Goal: Register for event/course

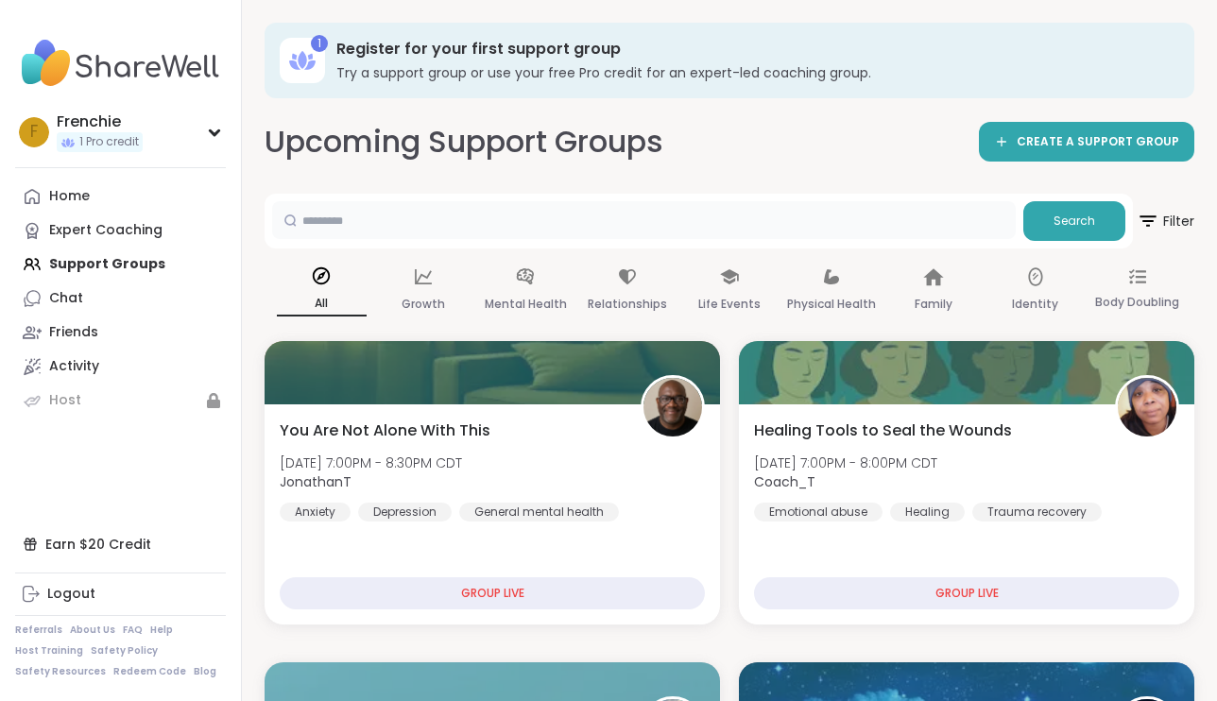
click at [358, 224] on input "text" at bounding box center [644, 220] width 744 height 38
type input "*"
type input "**********"
drag, startPoint x: 358, startPoint y: 224, endPoint x: 1052, endPoint y: 208, distance: 693.9
click at [1052, 208] on button "Search" at bounding box center [1075, 221] width 102 height 40
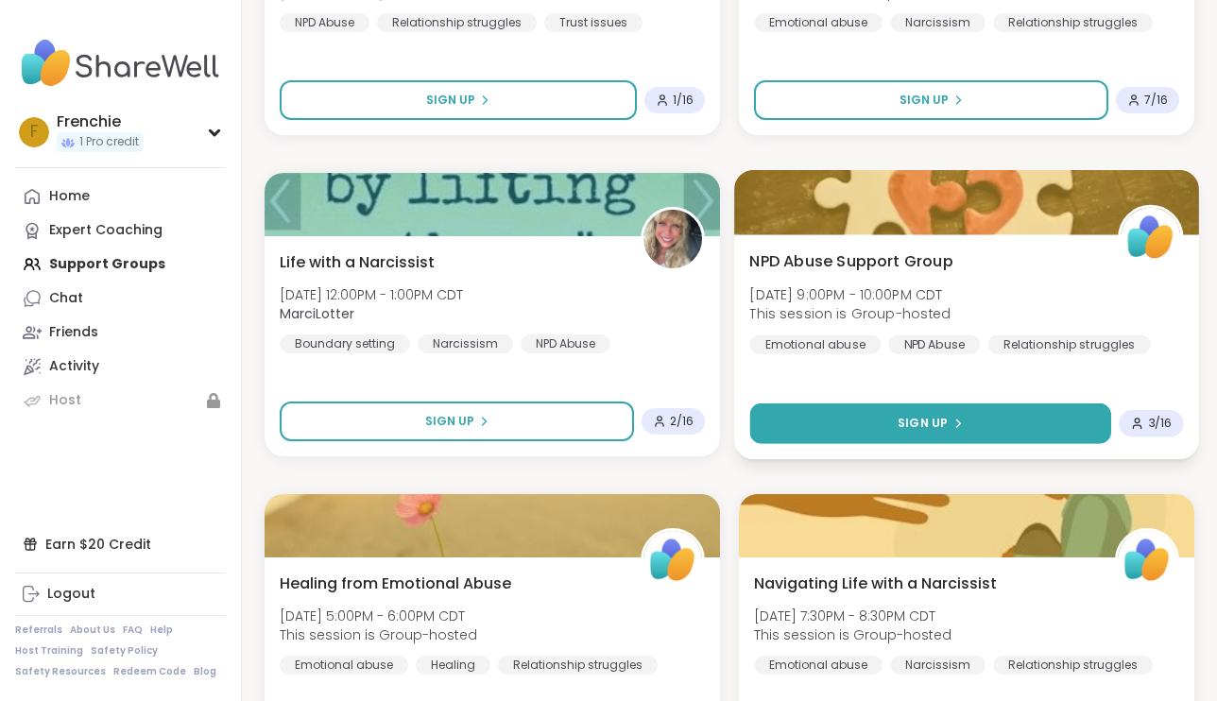
scroll to position [810, 0]
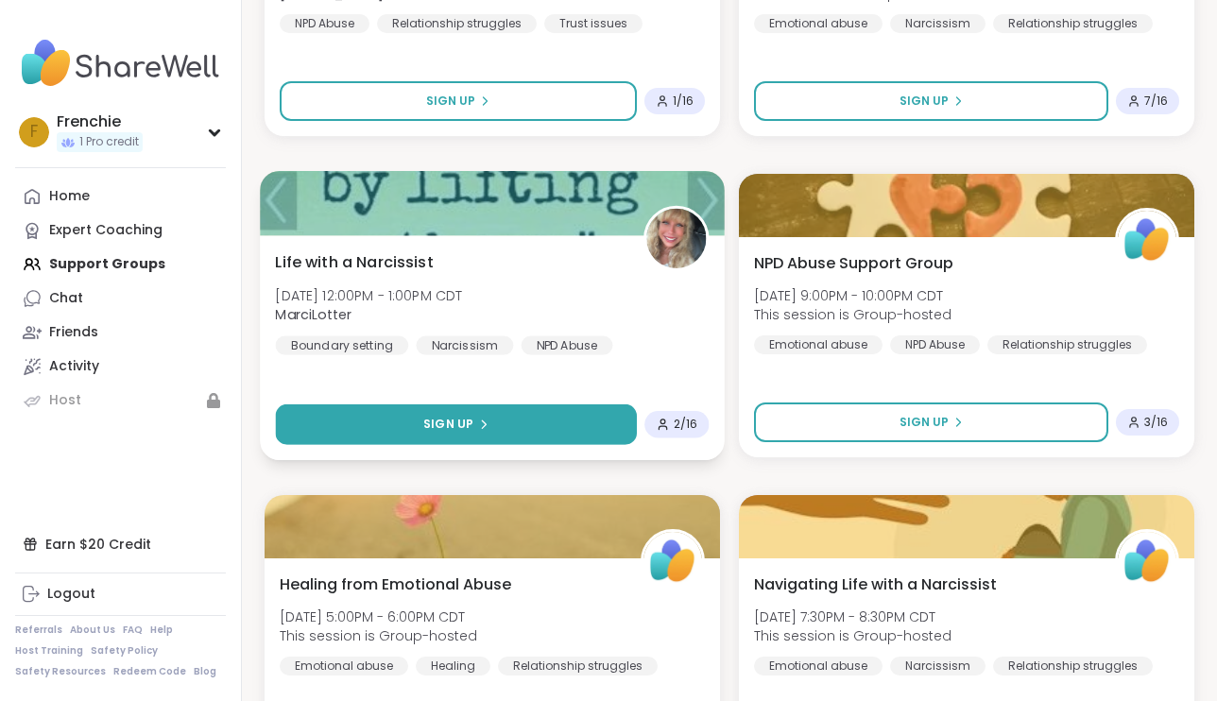
click at [544, 422] on button "Sign Up" at bounding box center [457, 425] width 362 height 41
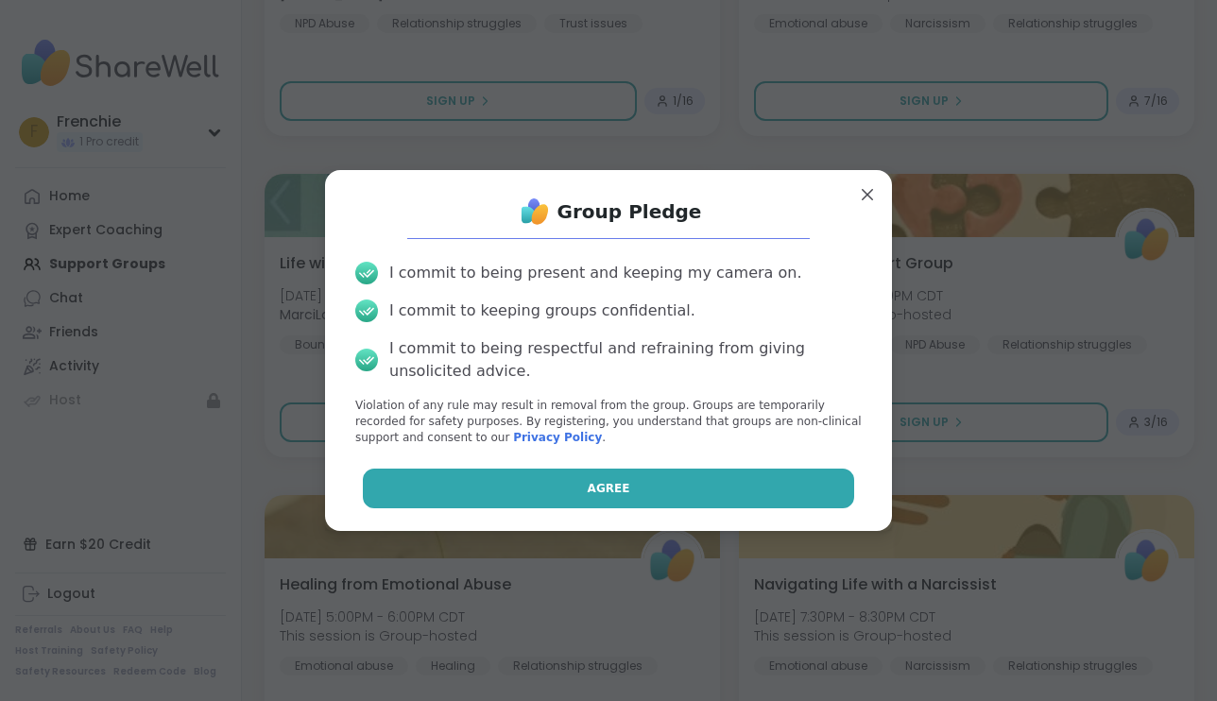
click at [622, 485] on span "Agree" at bounding box center [609, 488] width 43 height 17
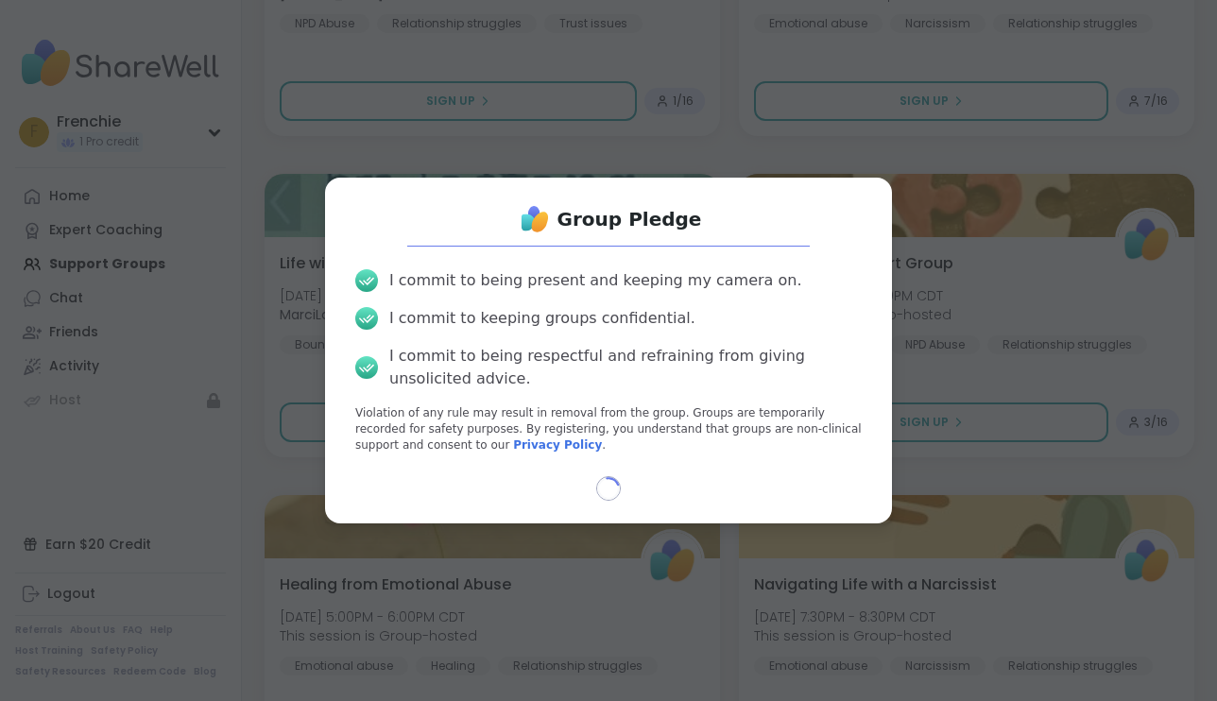
select select "**"
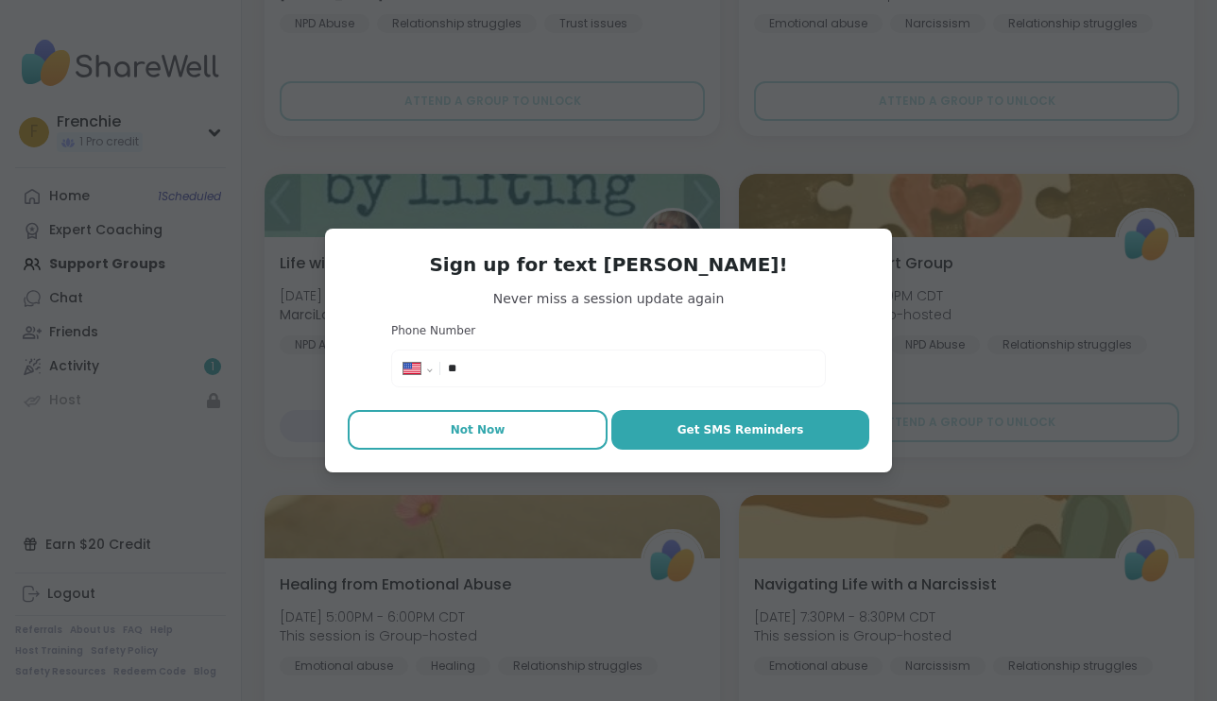
click at [492, 431] on span "Not Now" at bounding box center [478, 430] width 55 height 17
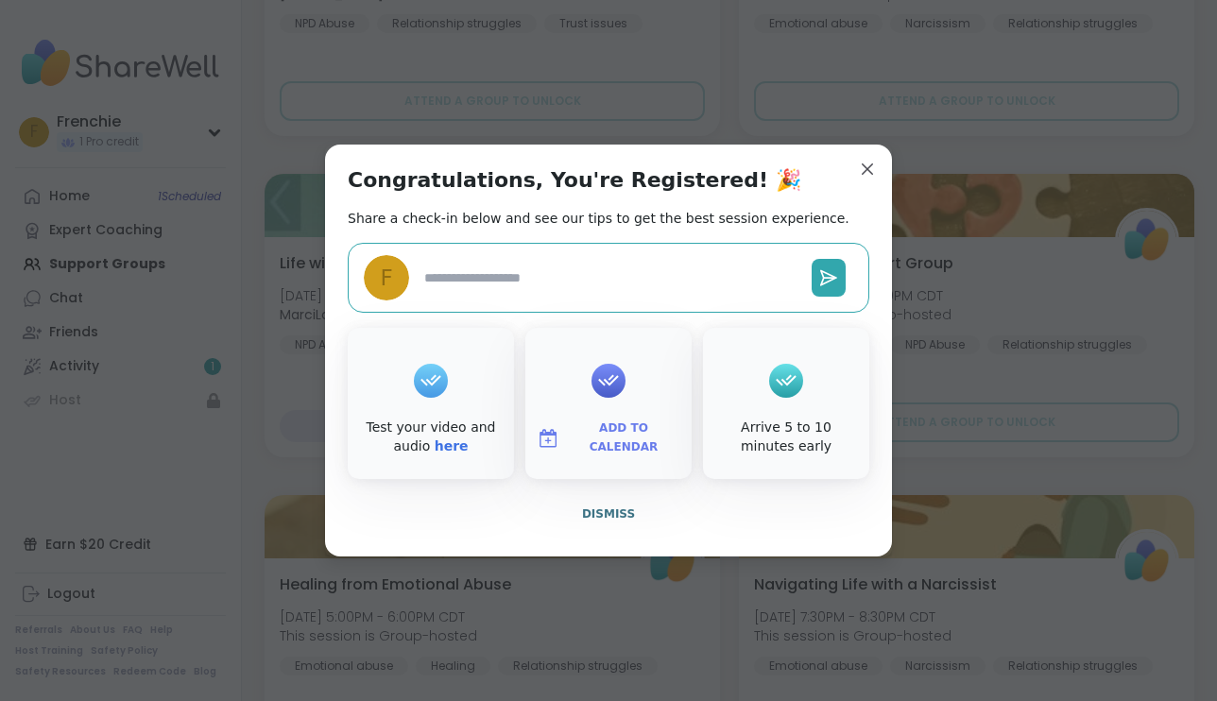
click at [609, 376] on icon at bounding box center [609, 380] width 30 height 29
click at [795, 382] on icon at bounding box center [786, 380] width 30 height 29
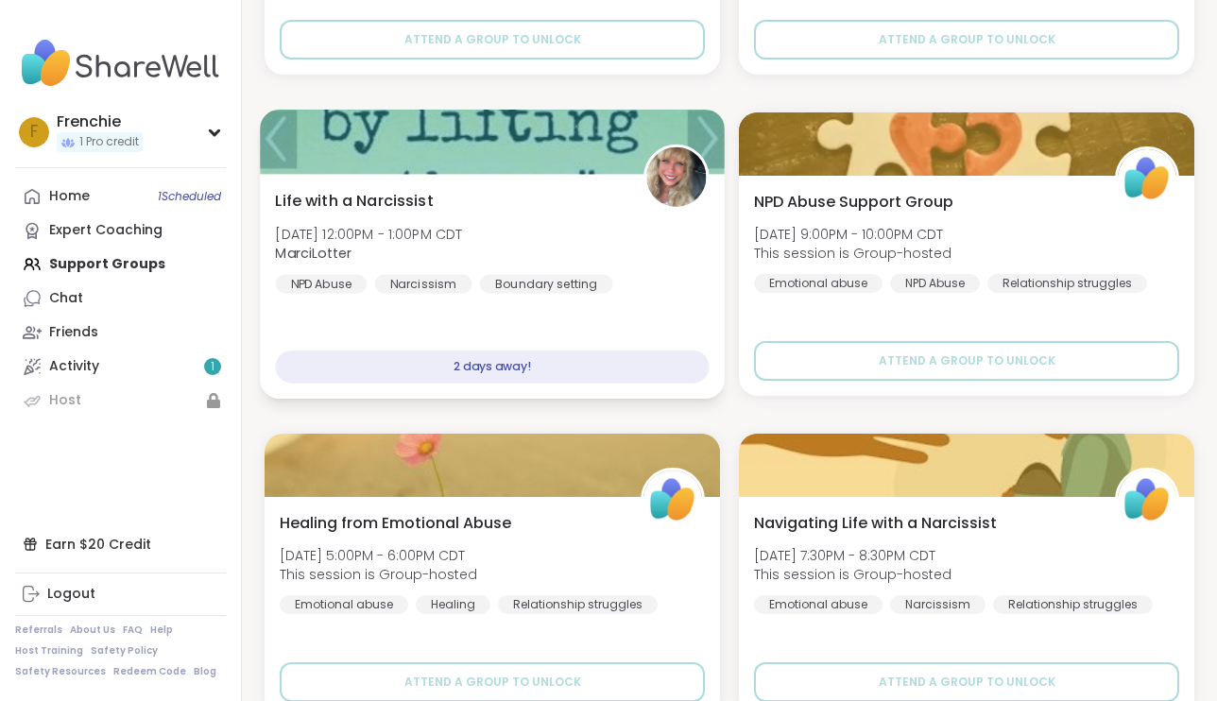
scroll to position [899, 0]
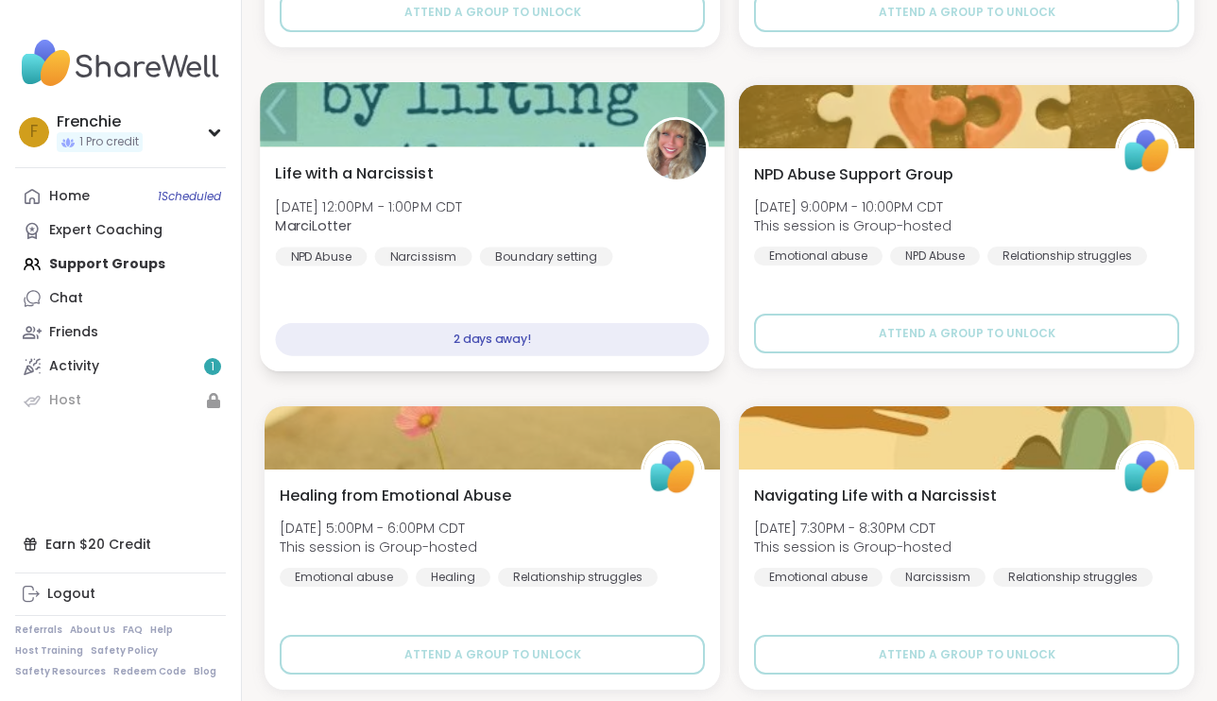
click at [537, 336] on div "2 days away!" at bounding box center [493, 339] width 434 height 33
click at [494, 336] on div "2 days away!" at bounding box center [493, 339] width 434 height 33
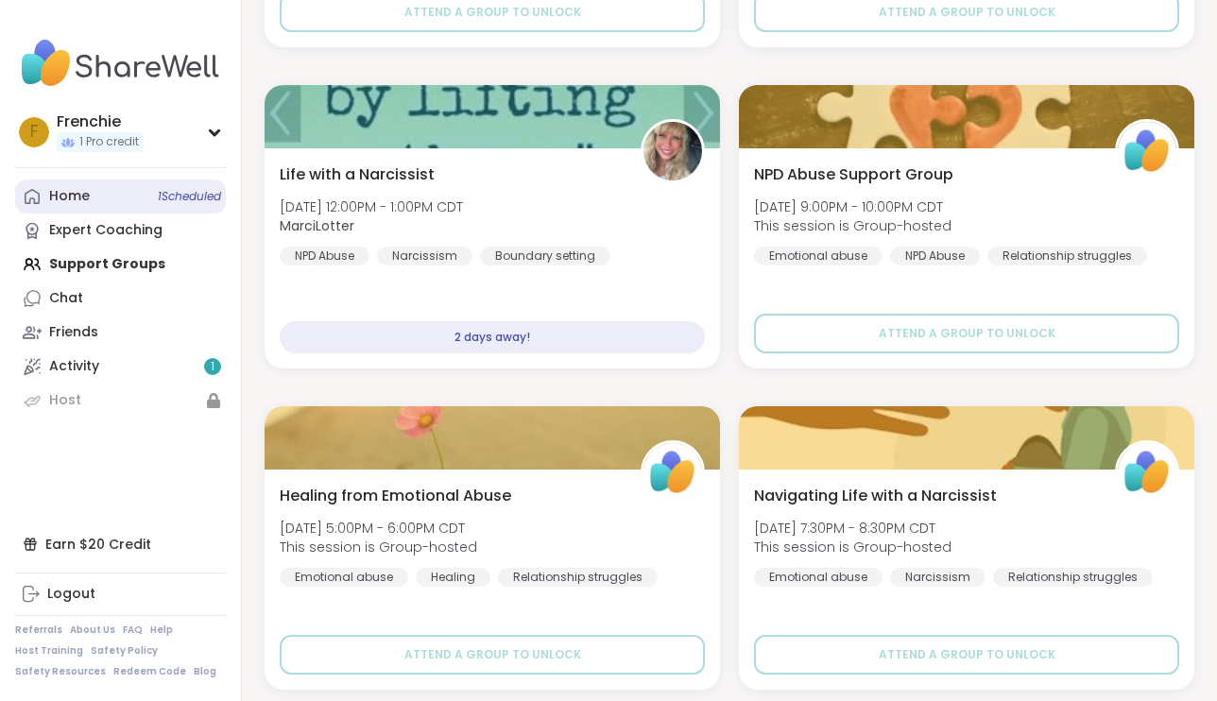
click at [192, 197] on span "1 Scheduled" at bounding box center [189, 196] width 63 height 15
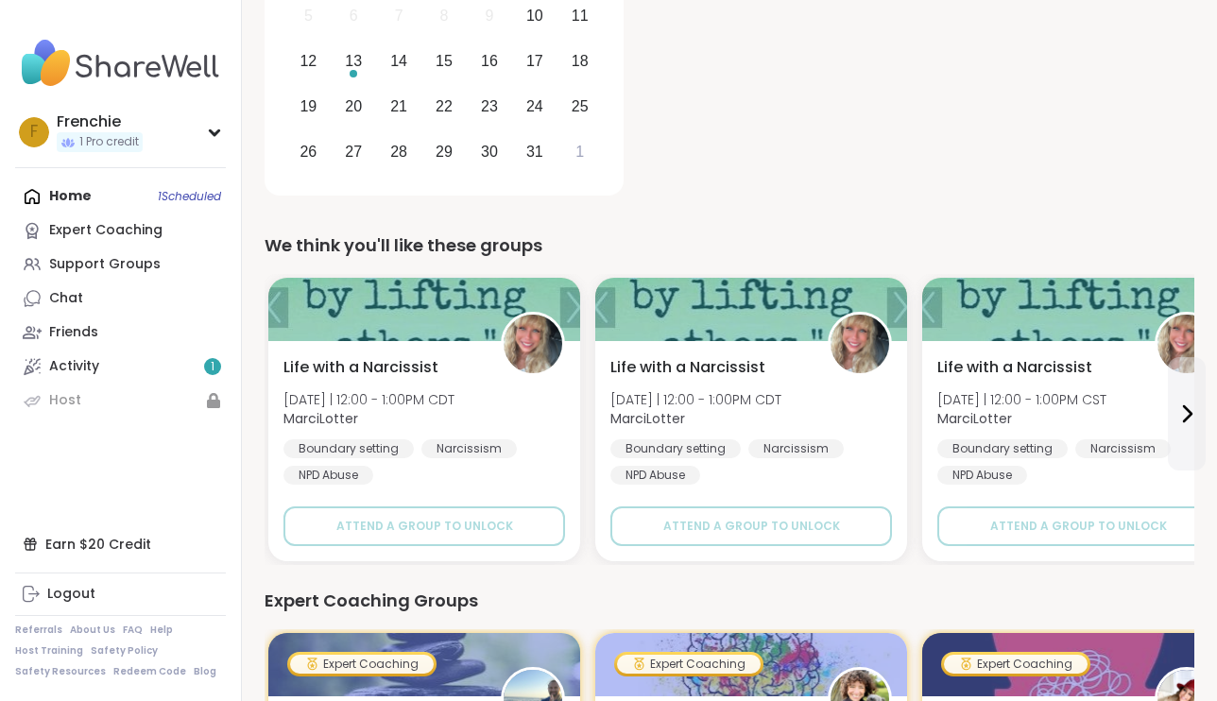
scroll to position [394, 0]
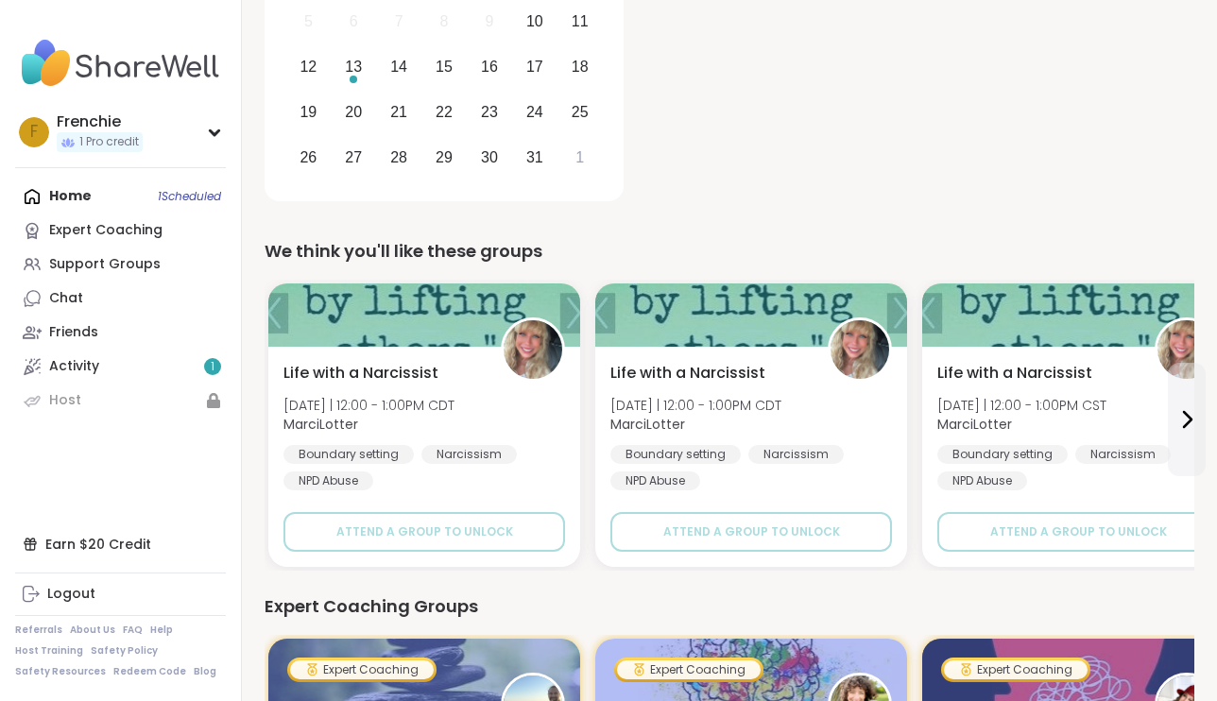
click at [192, 197] on div "Home 1 Scheduled Expert Coaching Support Groups Chat Friends Activity 1 Host" at bounding box center [120, 299] width 211 height 238
click at [77, 193] on div "Home 1 Scheduled Expert Coaching Support Groups Chat Friends Activity 1 Host" at bounding box center [120, 299] width 211 height 238
click at [151, 139] on div "F Frenchie 1 Pro credit" at bounding box center [120, 132] width 211 height 48
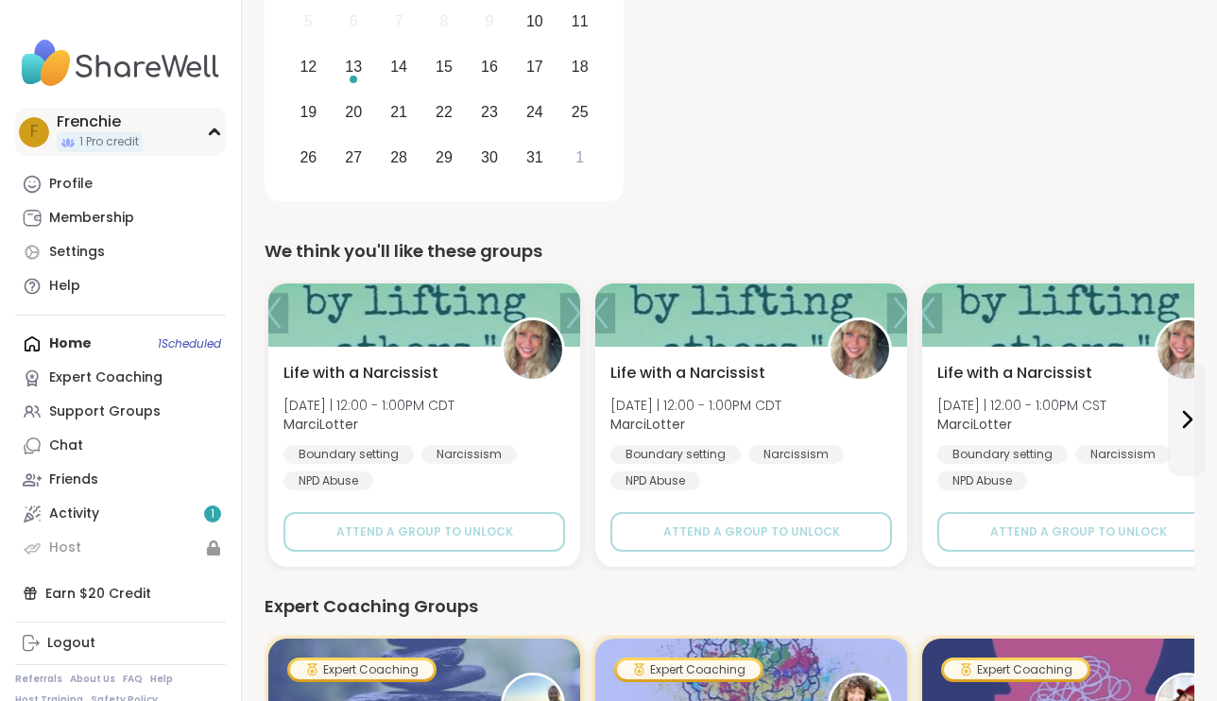
click at [151, 139] on div "F Frenchie 1 Pro credit" at bounding box center [120, 132] width 211 height 48
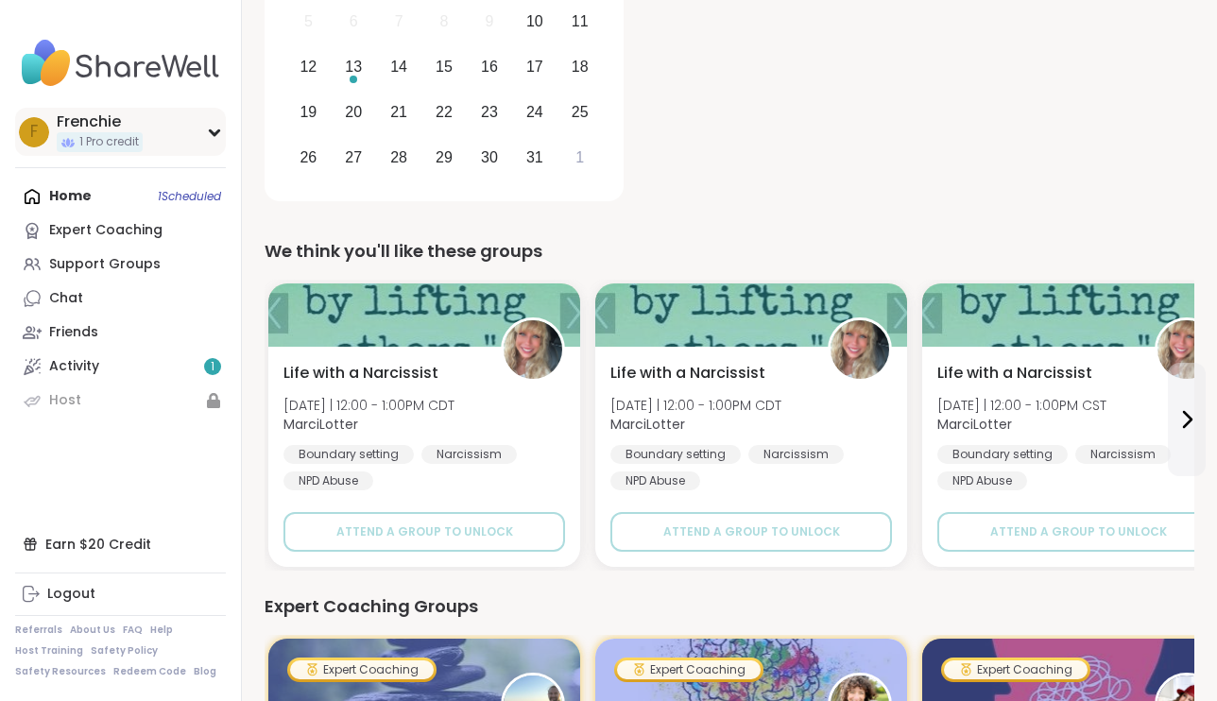
click at [151, 139] on div "F Frenchie 1 Pro credit" at bounding box center [120, 132] width 211 height 48
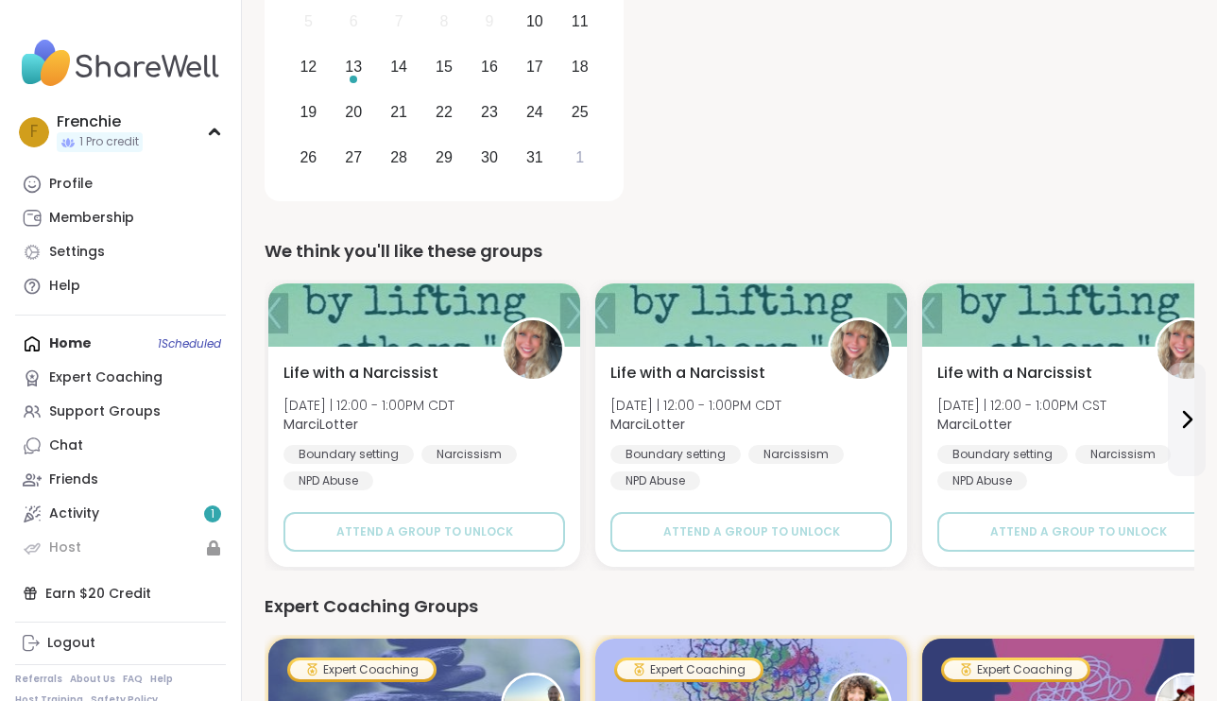
click at [185, 342] on div "Home 1 Scheduled Expert Coaching Support Groups Chat Friends Activity 1 Host" at bounding box center [120, 446] width 211 height 238
click at [110, 517] on link "Activity 1" at bounding box center [120, 514] width 211 height 34
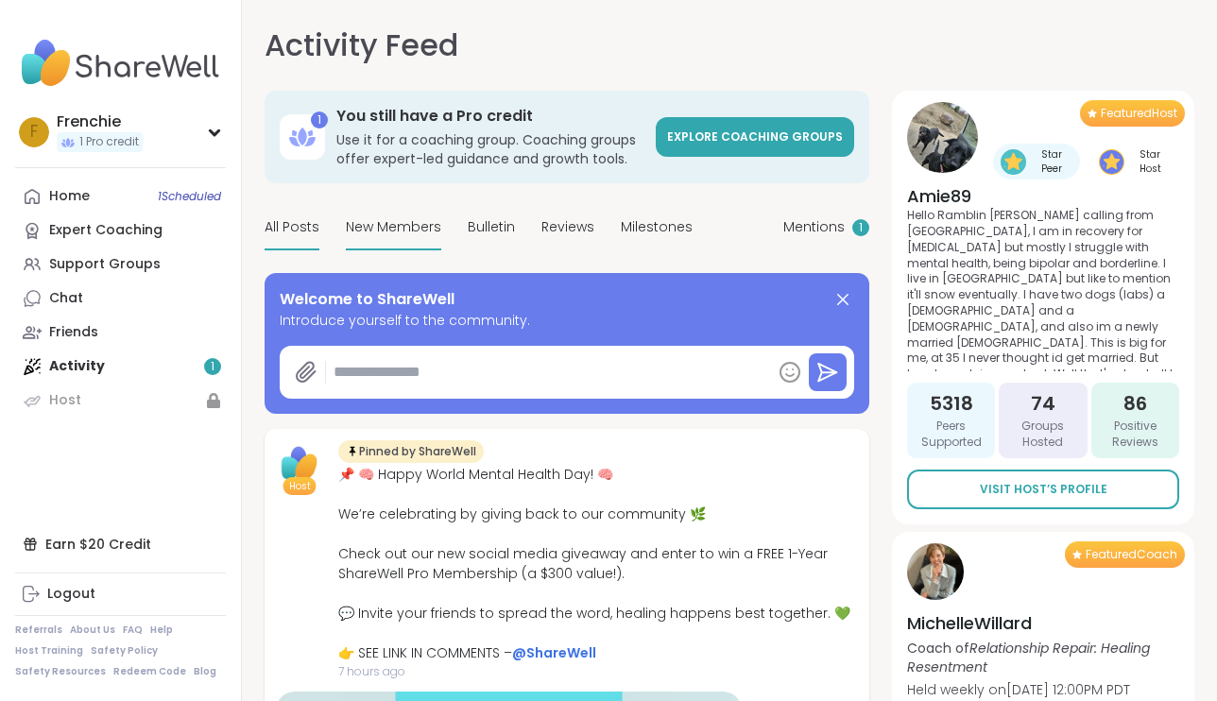
click at [381, 227] on span "New Members" at bounding box center [393, 227] width 95 height 20
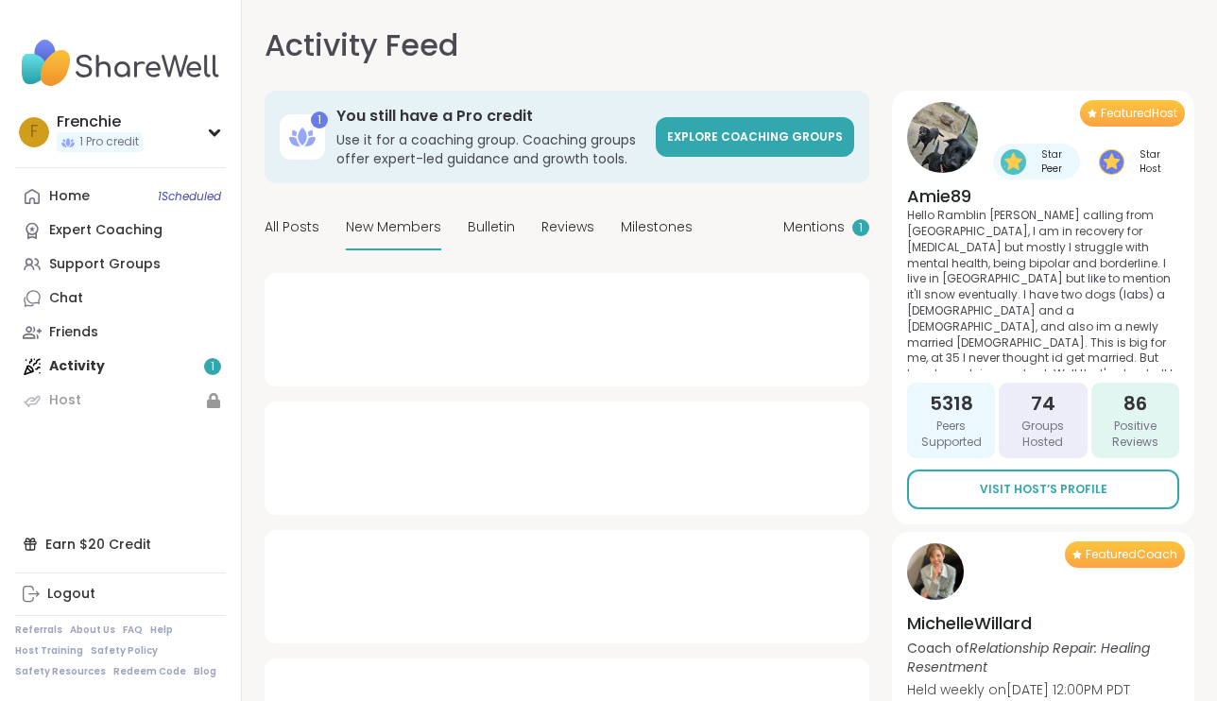
type textarea "*"
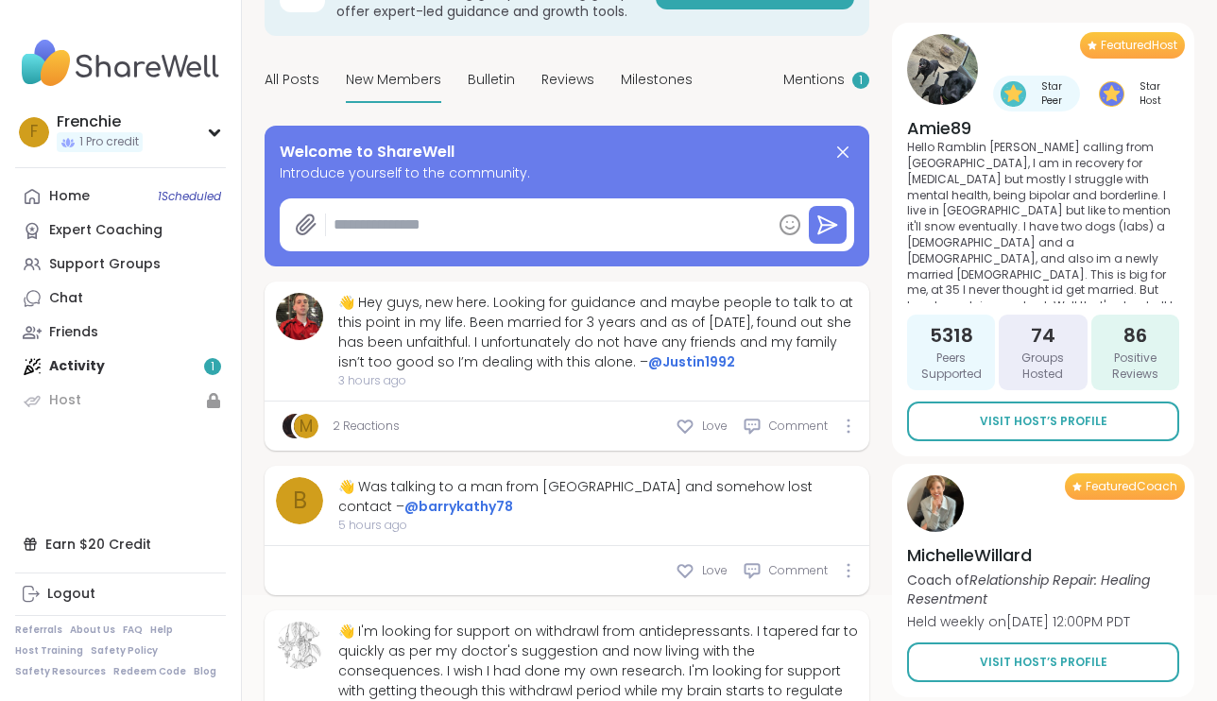
scroll to position [151, 0]
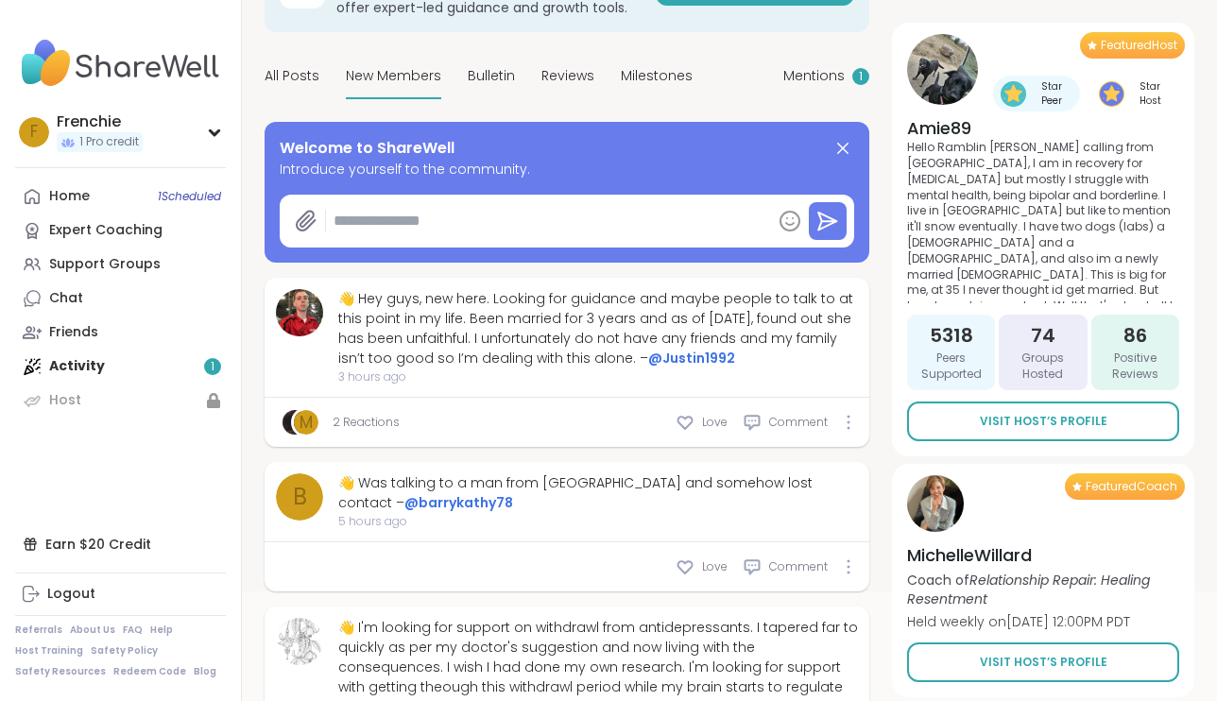
click at [370, 425] on link "2 Reactions" at bounding box center [366, 422] width 67 height 17
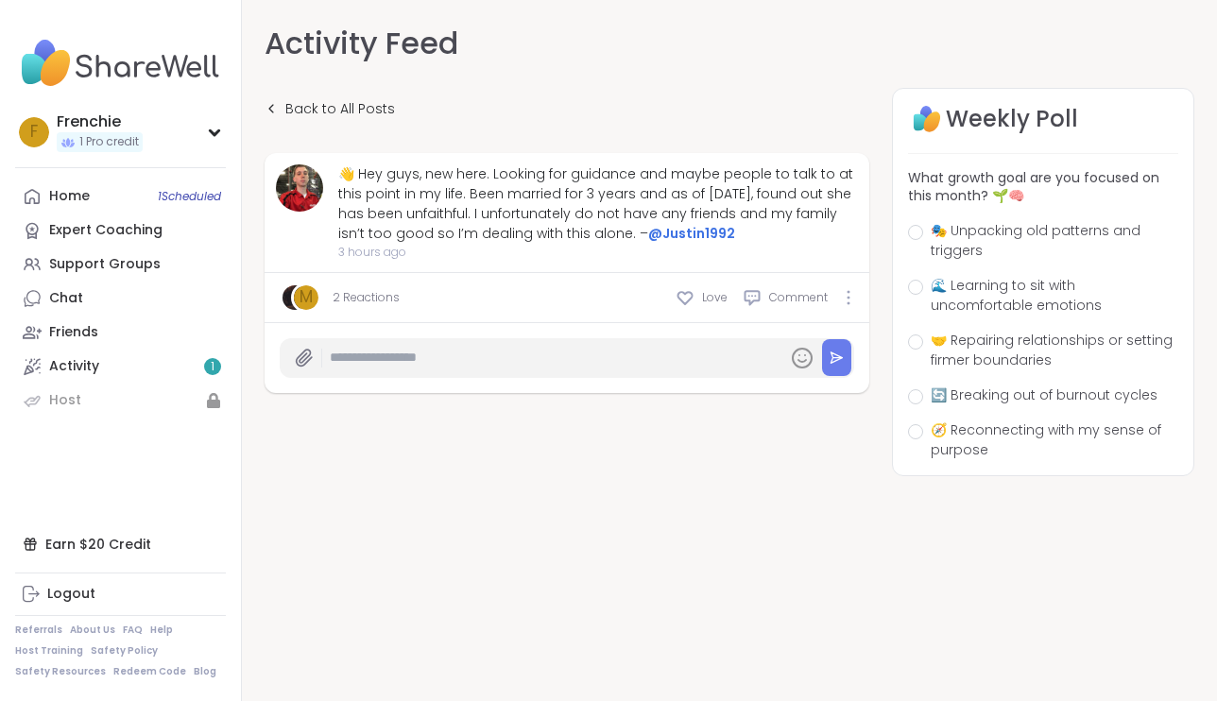
click at [372, 297] on link "2 Reactions" at bounding box center [366, 297] width 67 height 17
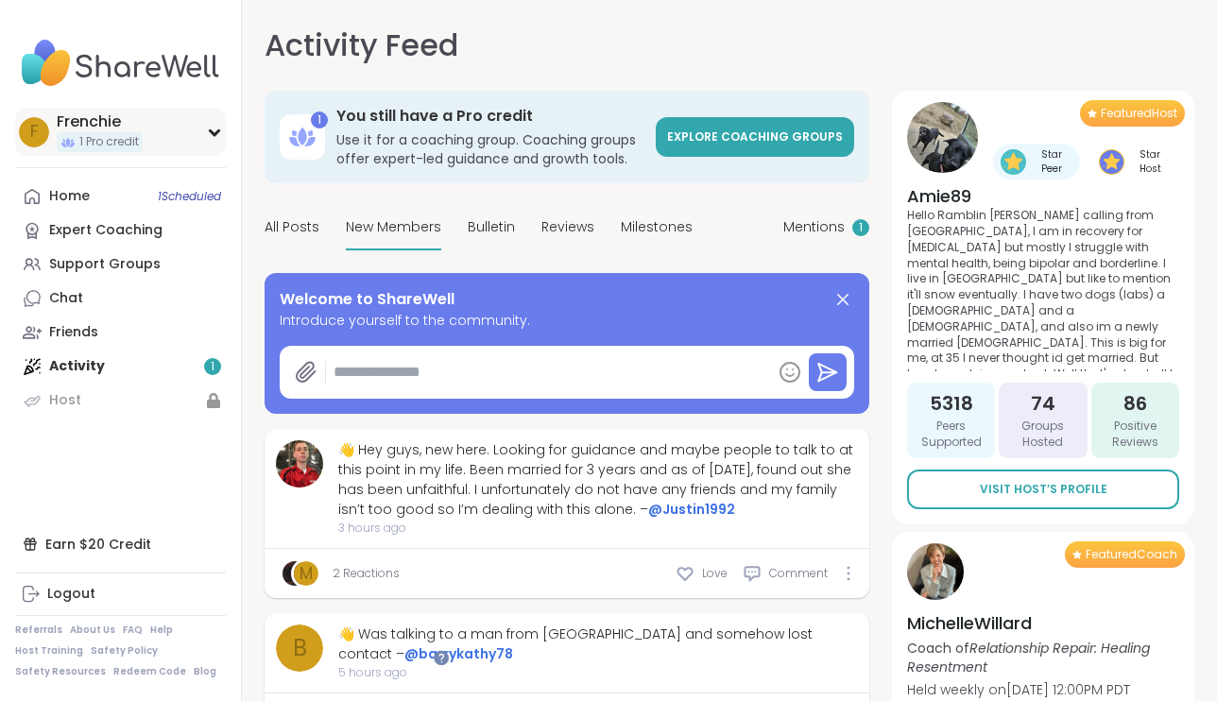
click at [209, 128] on icon at bounding box center [214, 132] width 15 height 9
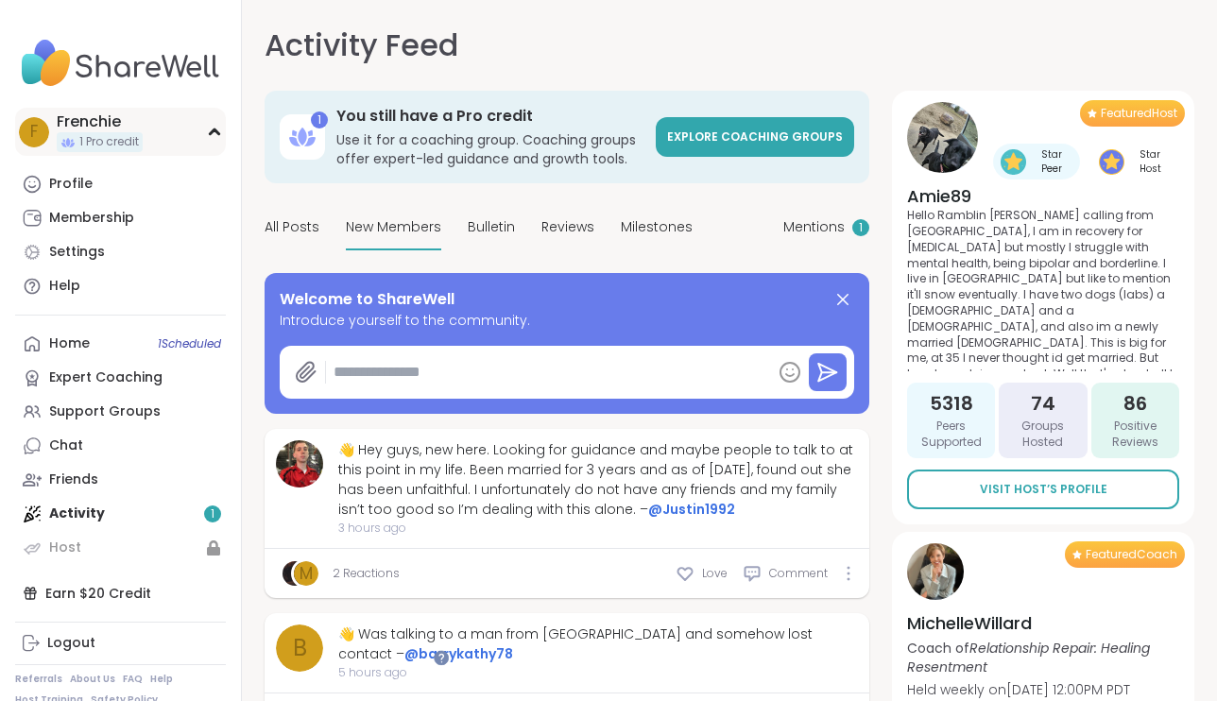
click at [209, 127] on div "F Frenchie 1 Pro credit" at bounding box center [120, 132] width 211 height 48
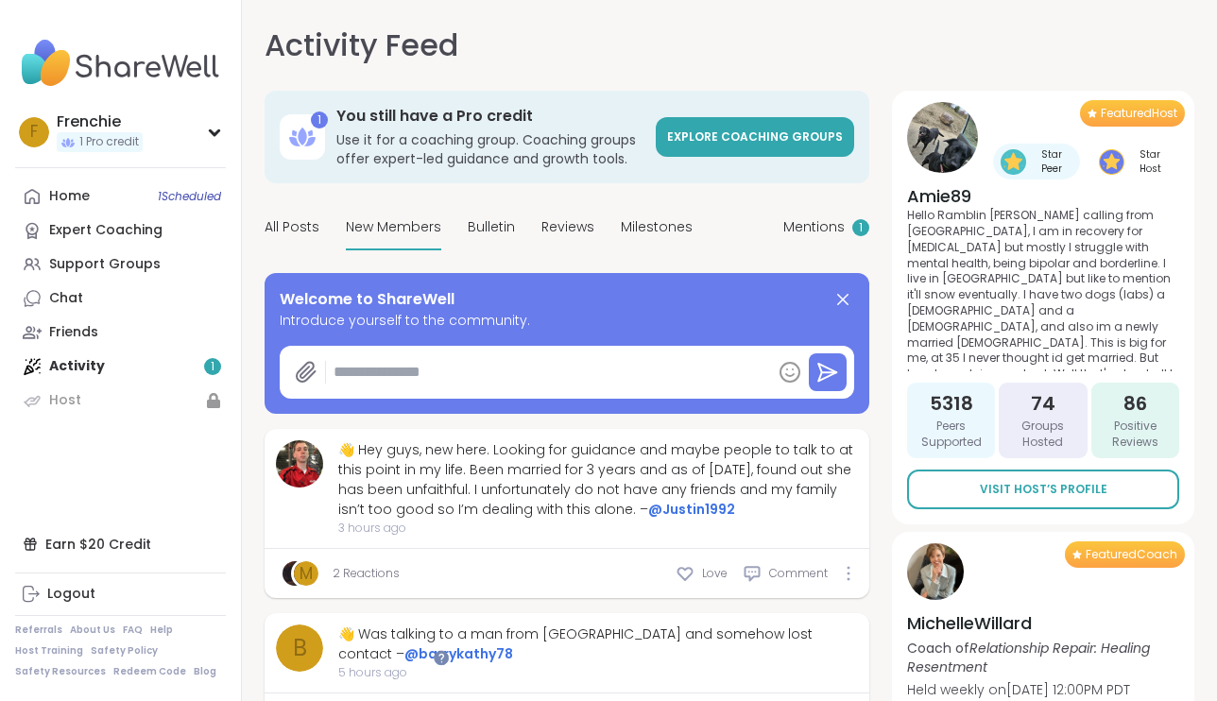
click at [76, 368] on div "Home 1 Scheduled Expert Coaching Support Groups Chat Friends Activity 1 Host" at bounding box center [120, 299] width 211 height 238
click at [214, 367] on div "Home 1 Scheduled Expert Coaching Support Groups Chat Friends Activity 1 Host" at bounding box center [120, 299] width 211 height 238
click at [75, 190] on div "Home 1 Scheduled" at bounding box center [69, 196] width 41 height 19
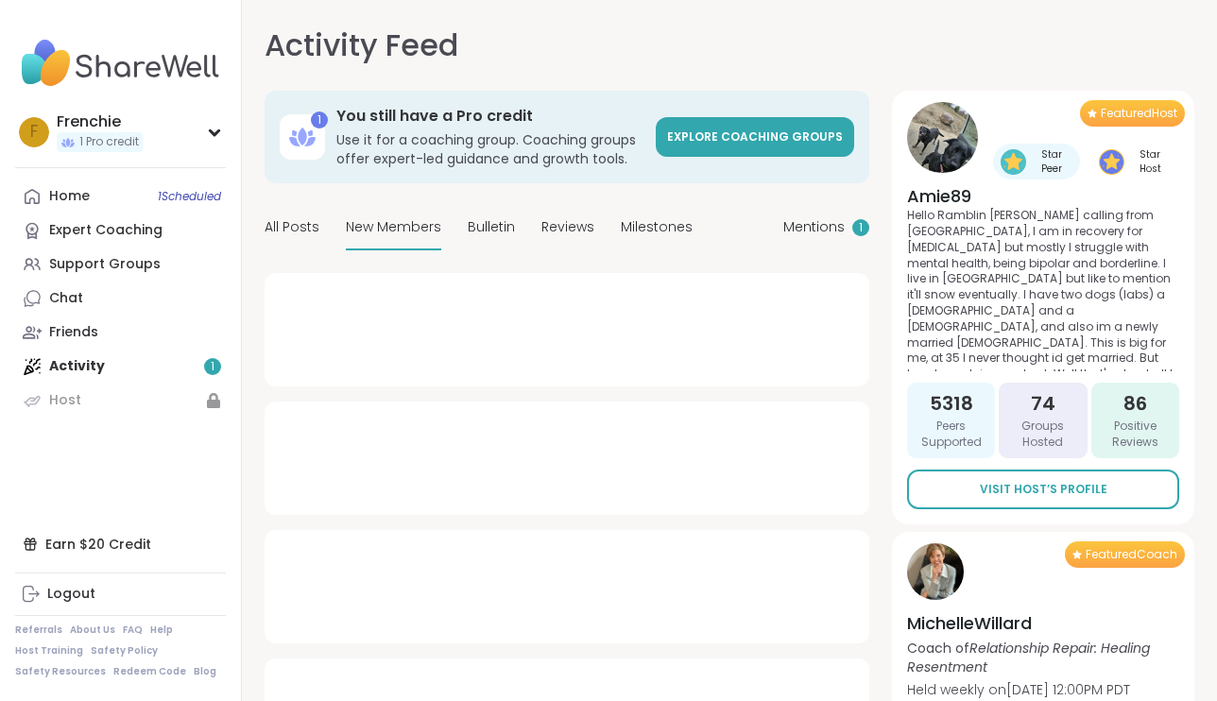
type textarea "*"
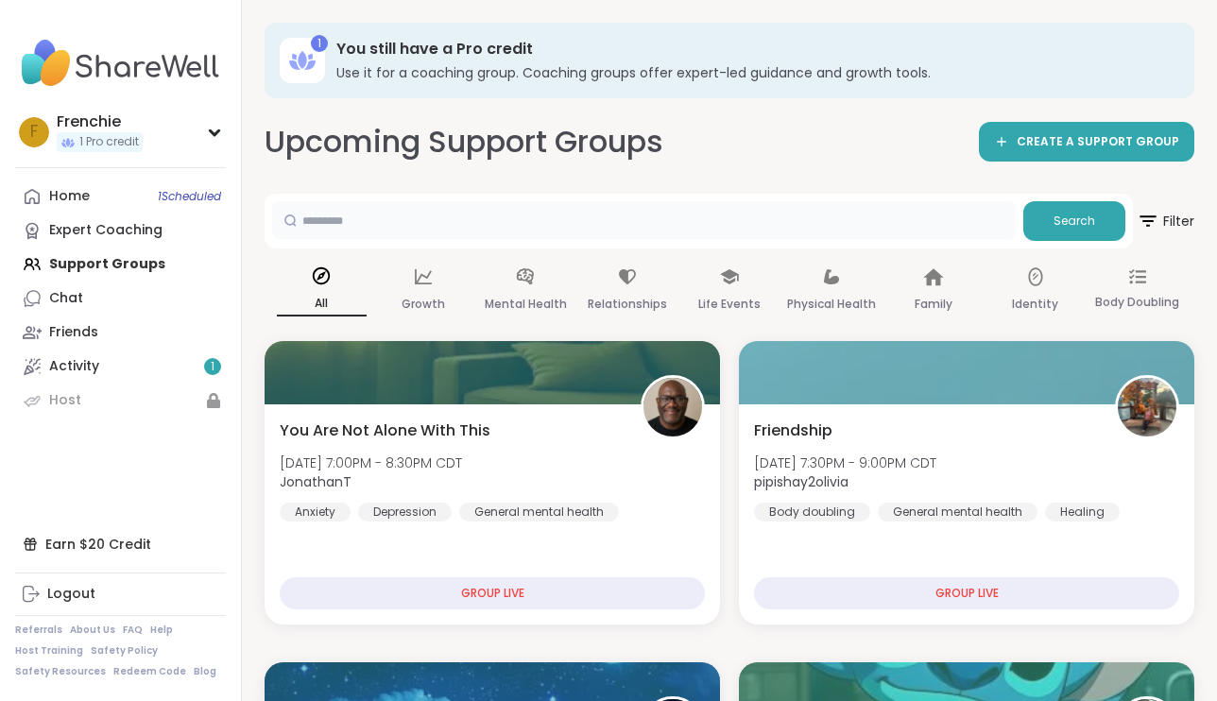
click at [519, 224] on input "text" at bounding box center [644, 220] width 744 height 38
type input "******"
click at [1059, 226] on span "Search" at bounding box center [1075, 221] width 42 height 17
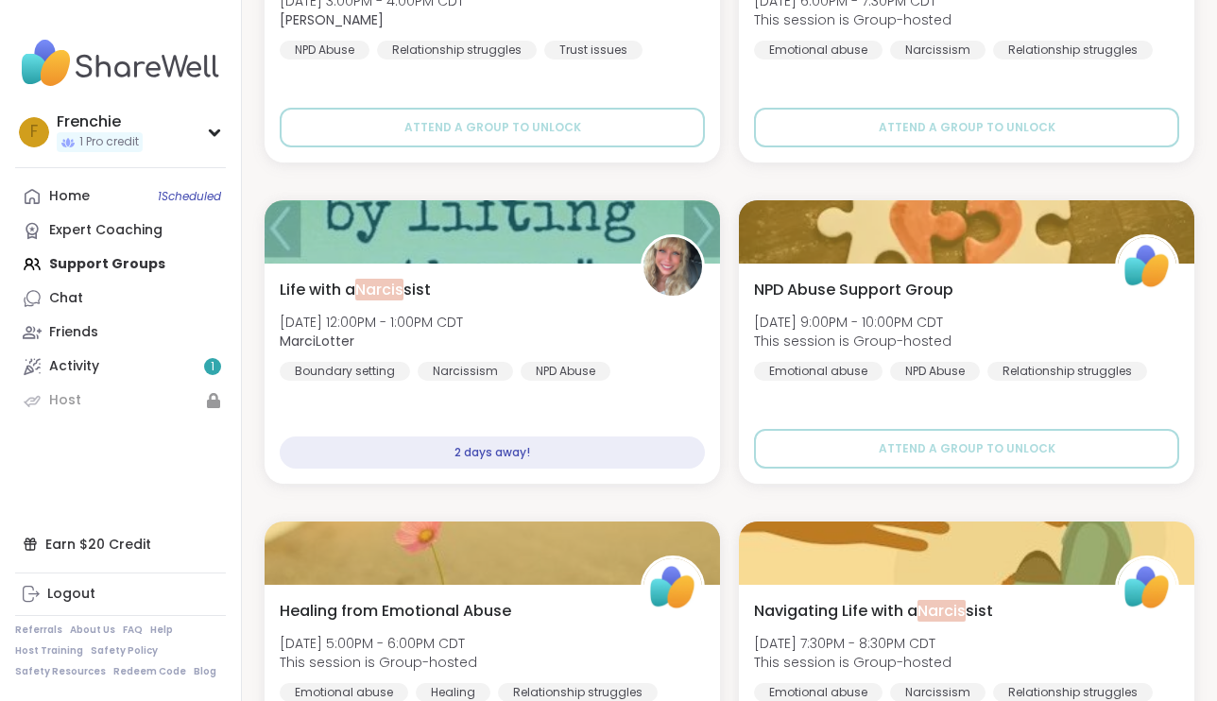
scroll to position [786, 0]
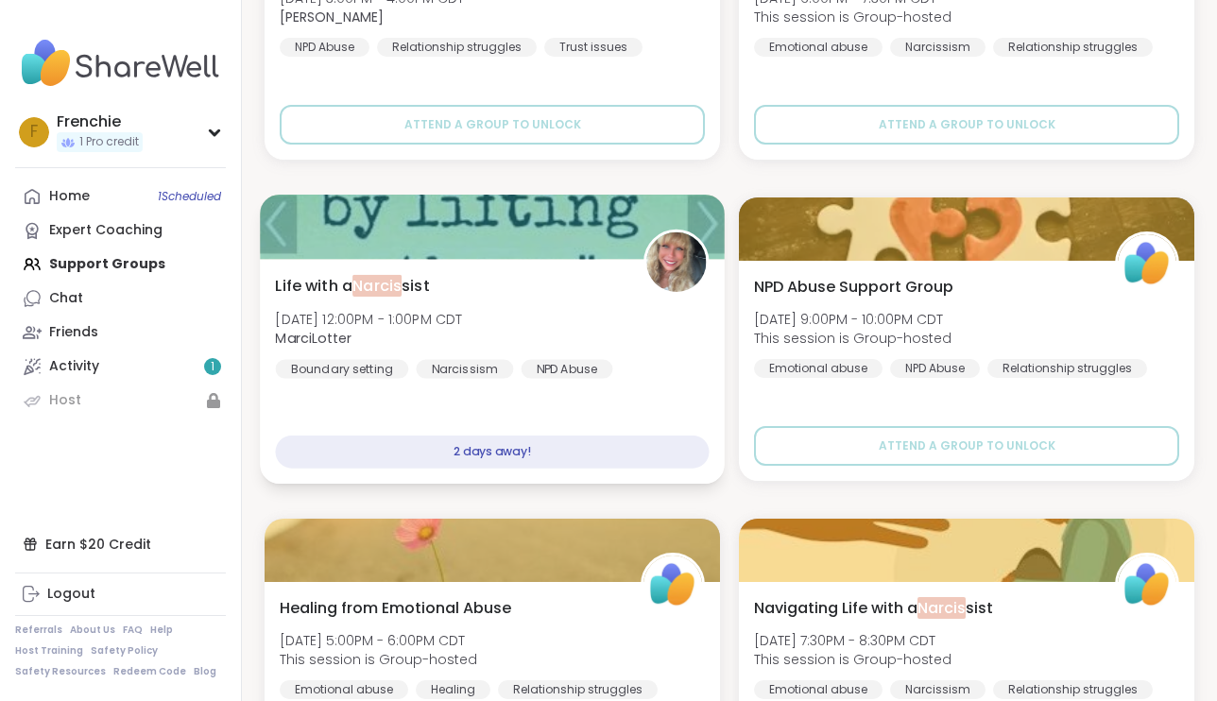
click at [530, 446] on div "2 days away!" at bounding box center [493, 452] width 434 height 33
click at [560, 292] on div "Life with a Narcis sist Mon, Oct 13 | 12:00PM - 1:00PM CDT MarciLotter Boundary…" at bounding box center [493, 326] width 434 height 104
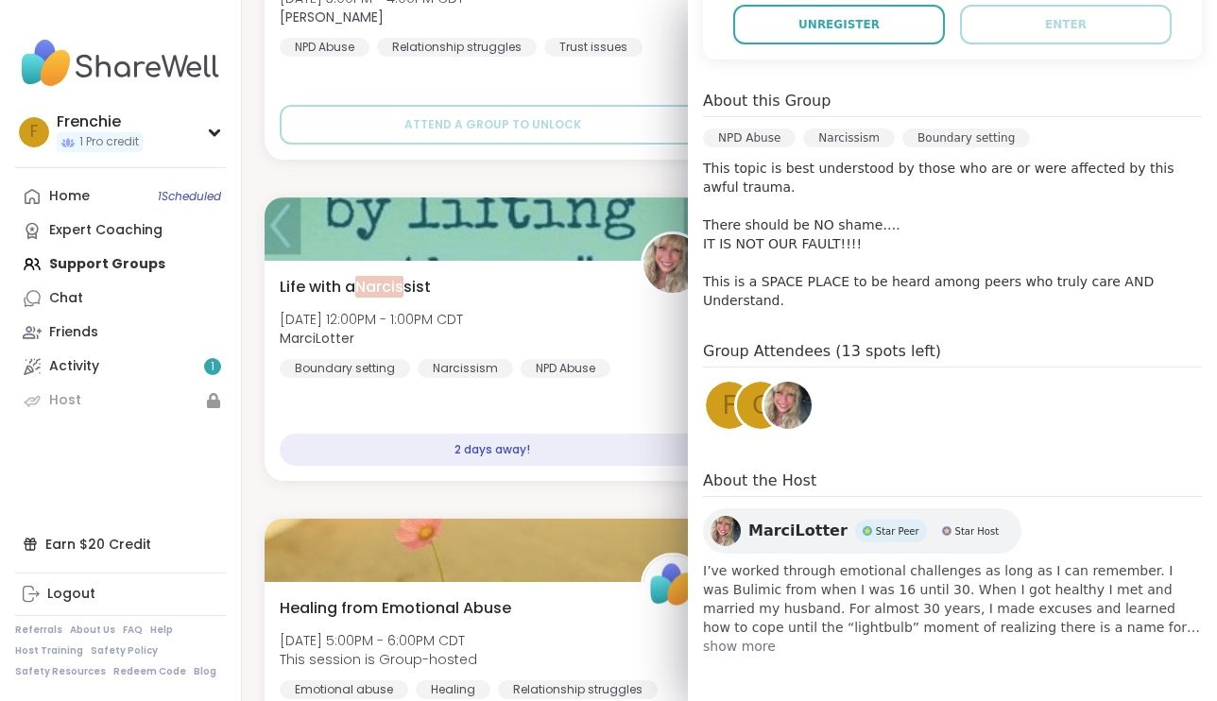
scroll to position [456, 0]
click at [736, 649] on span "show more" at bounding box center [952, 646] width 499 height 19
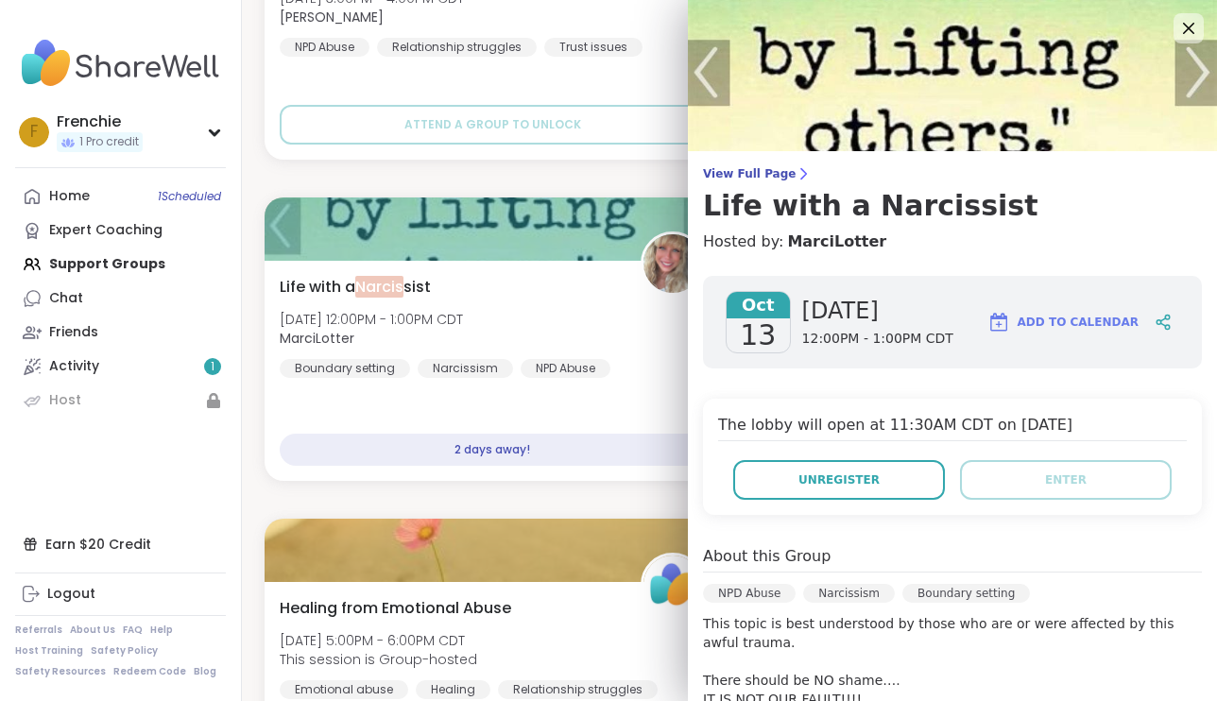
scroll to position [0, 0]
click at [822, 243] on link "MarciLotter" at bounding box center [836, 242] width 99 height 23
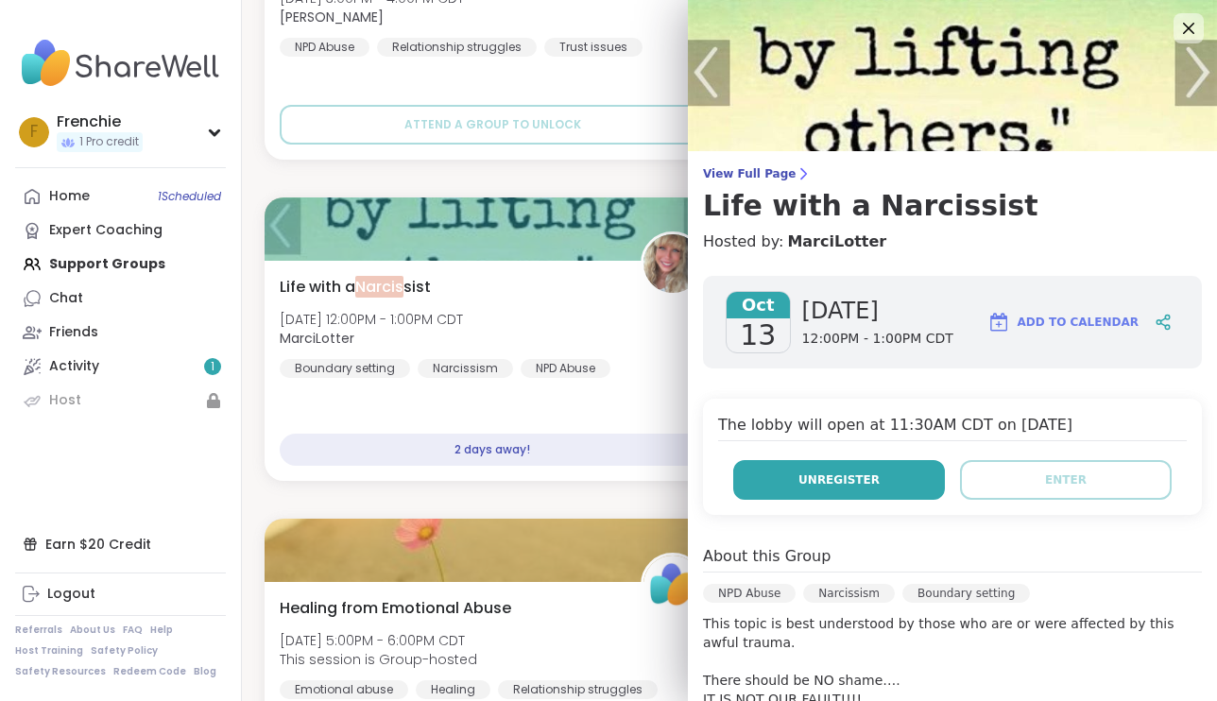
click at [869, 485] on span "Unregister" at bounding box center [839, 480] width 81 height 17
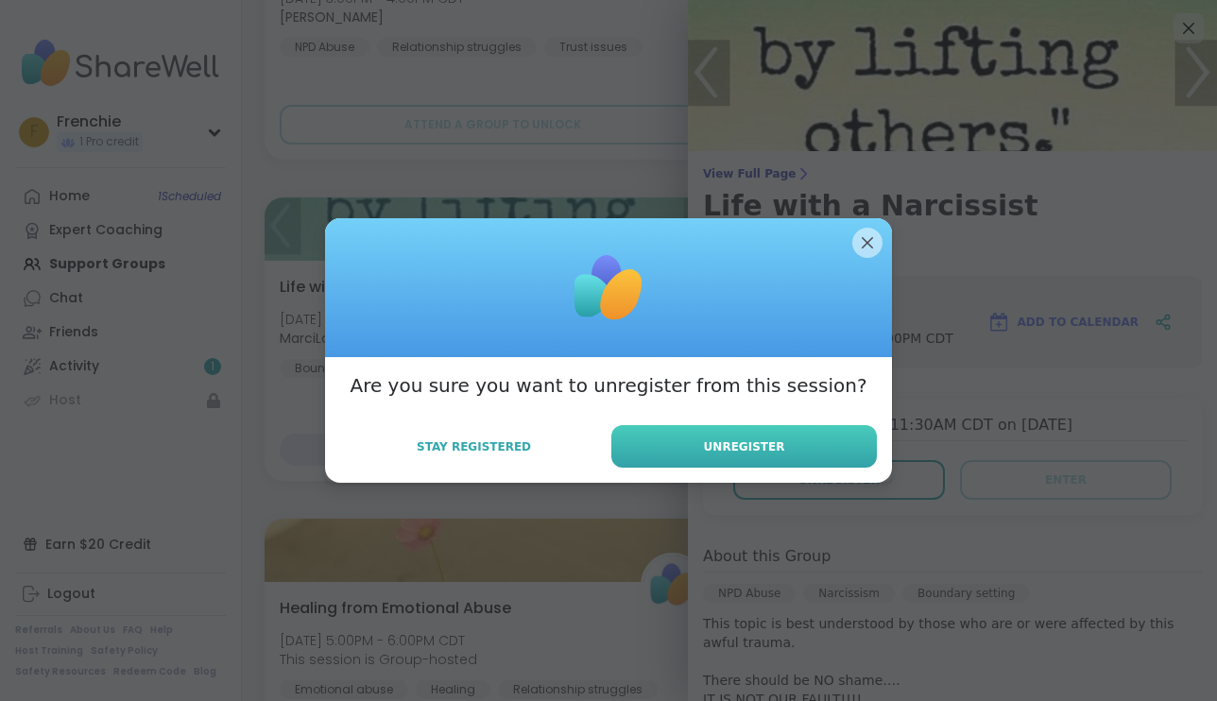
click at [809, 440] on button "Unregister" at bounding box center [744, 446] width 266 height 43
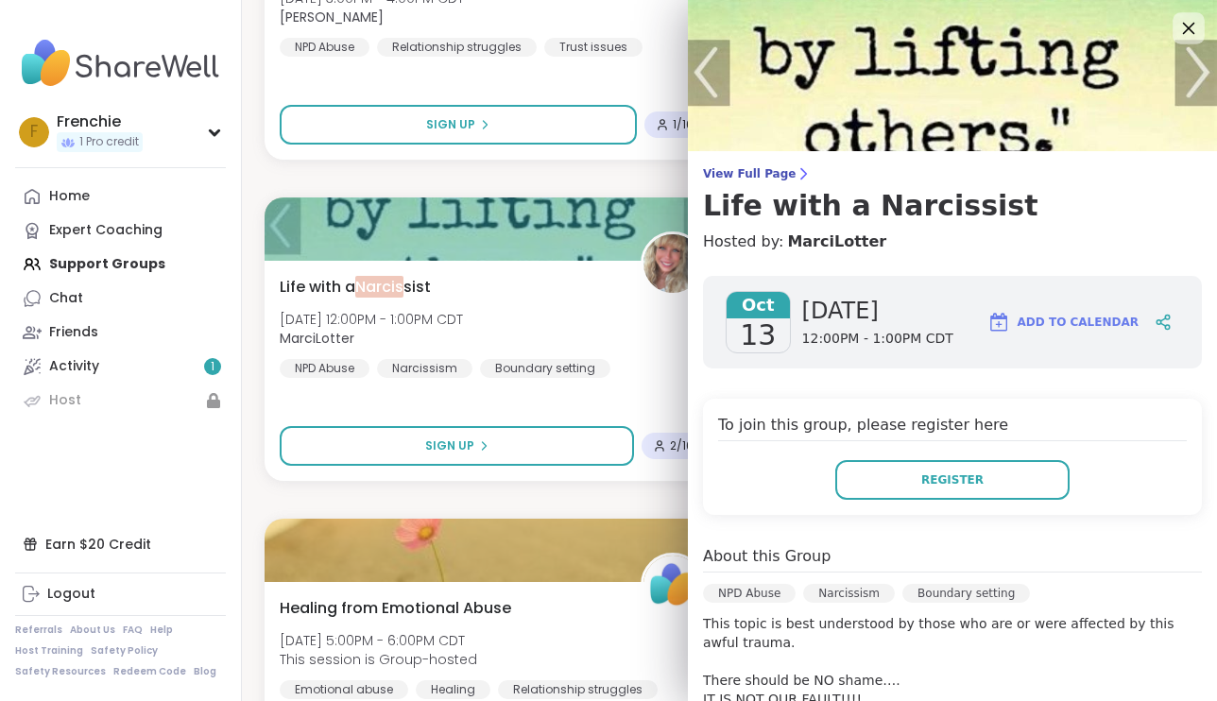
click at [1190, 32] on icon at bounding box center [1189, 28] width 24 height 24
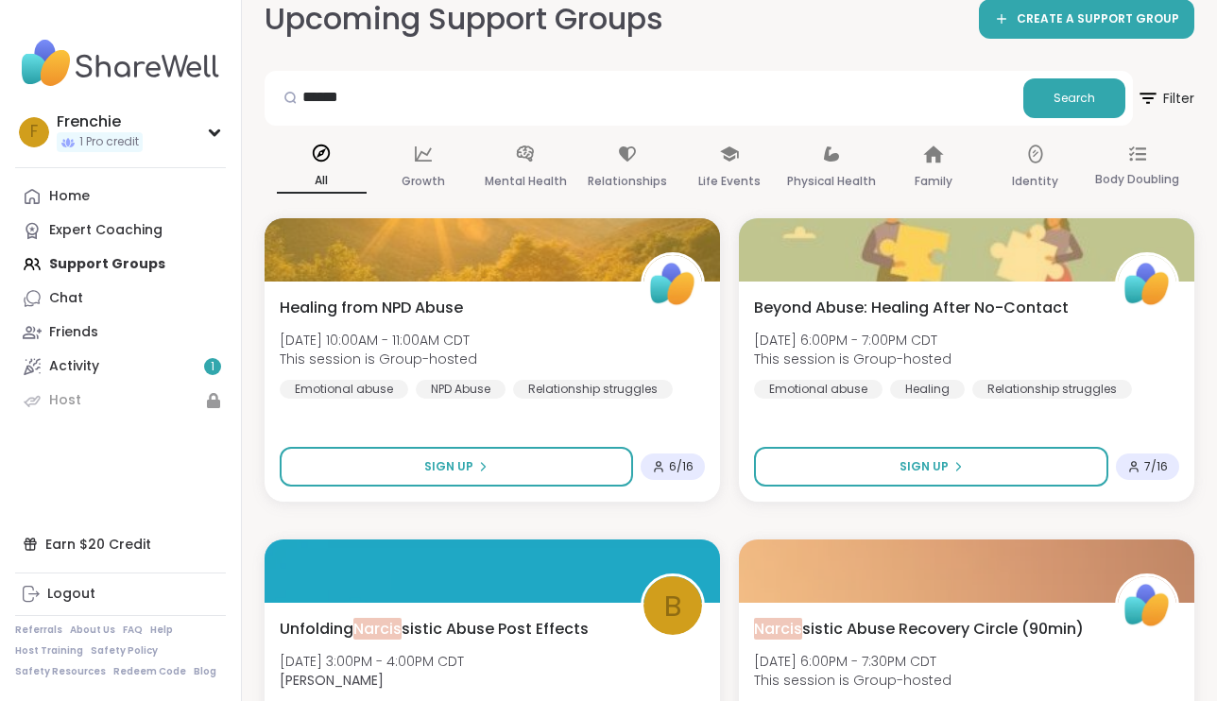
scroll to position [125, 0]
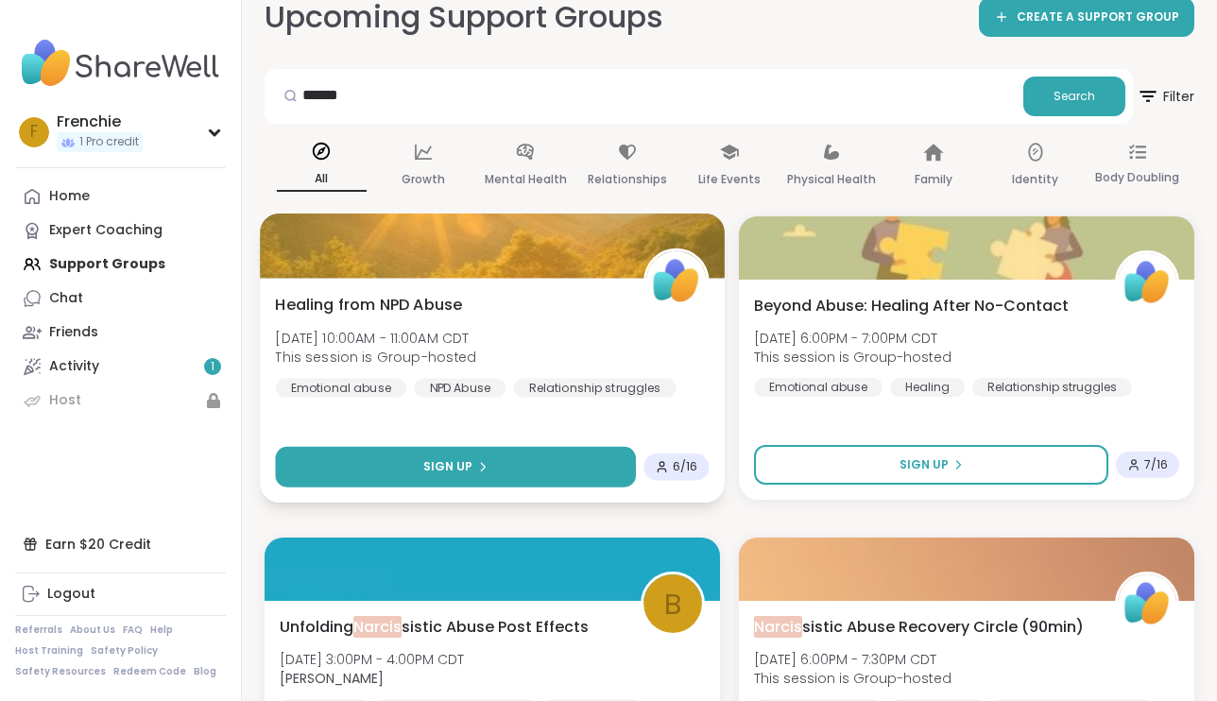
click at [462, 463] on span "Sign Up" at bounding box center [448, 466] width 50 height 17
click at [501, 464] on button "Sign Up" at bounding box center [456, 467] width 360 height 41
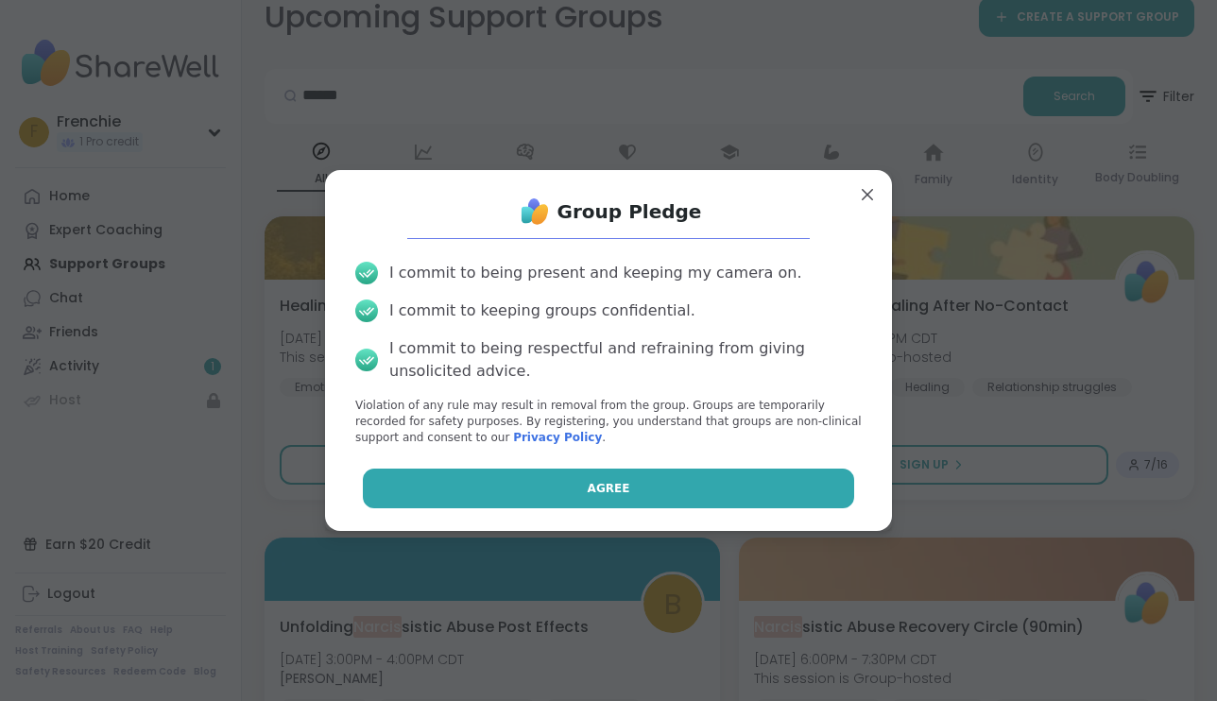
click at [594, 485] on span "Agree" at bounding box center [609, 488] width 43 height 17
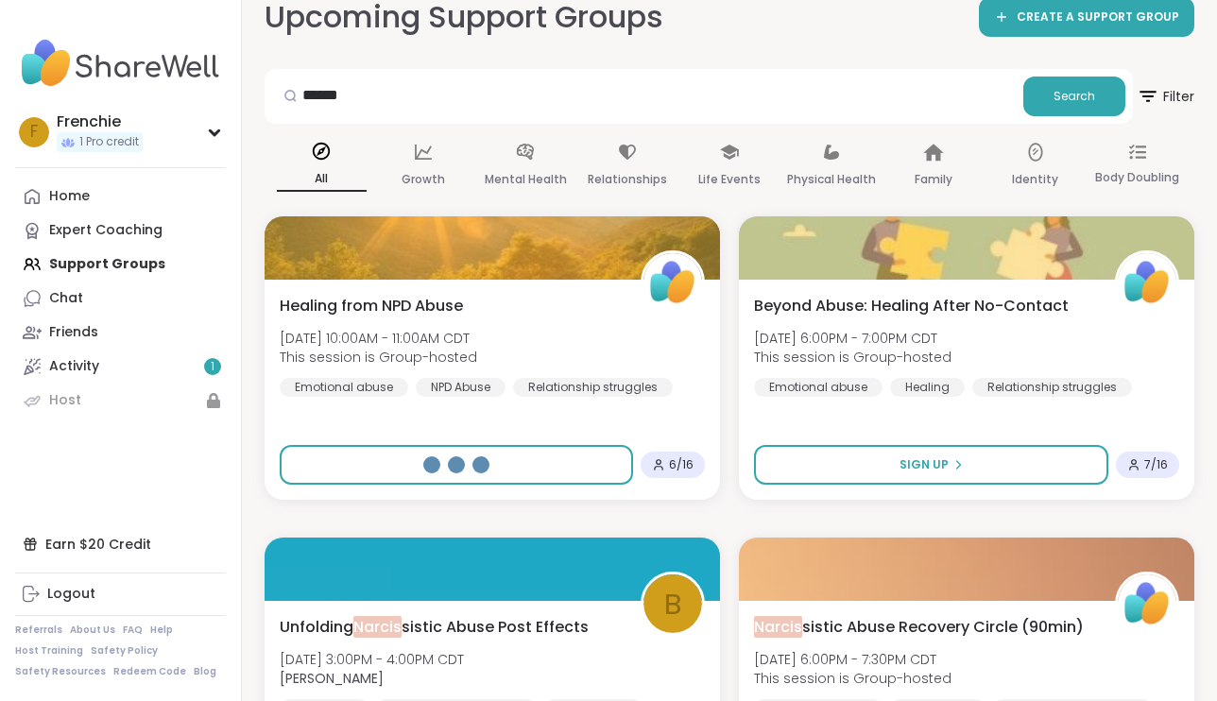
select select "**"
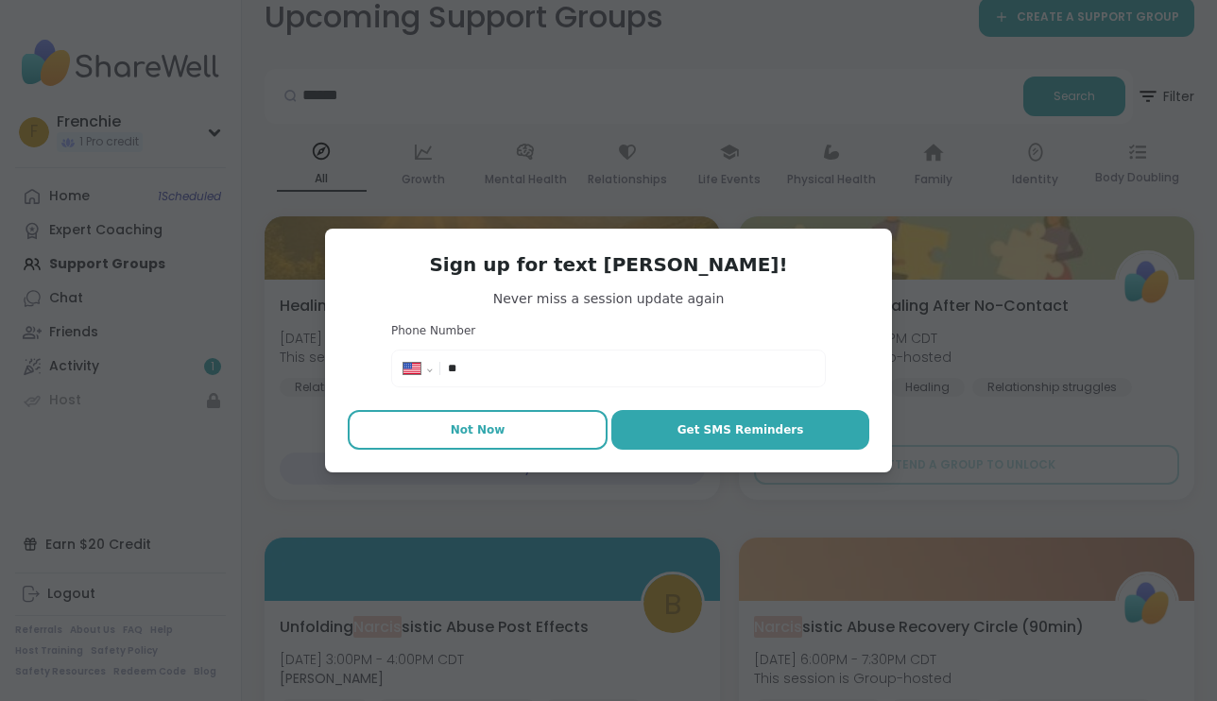
click at [493, 426] on span "Not Now" at bounding box center [478, 430] width 55 height 17
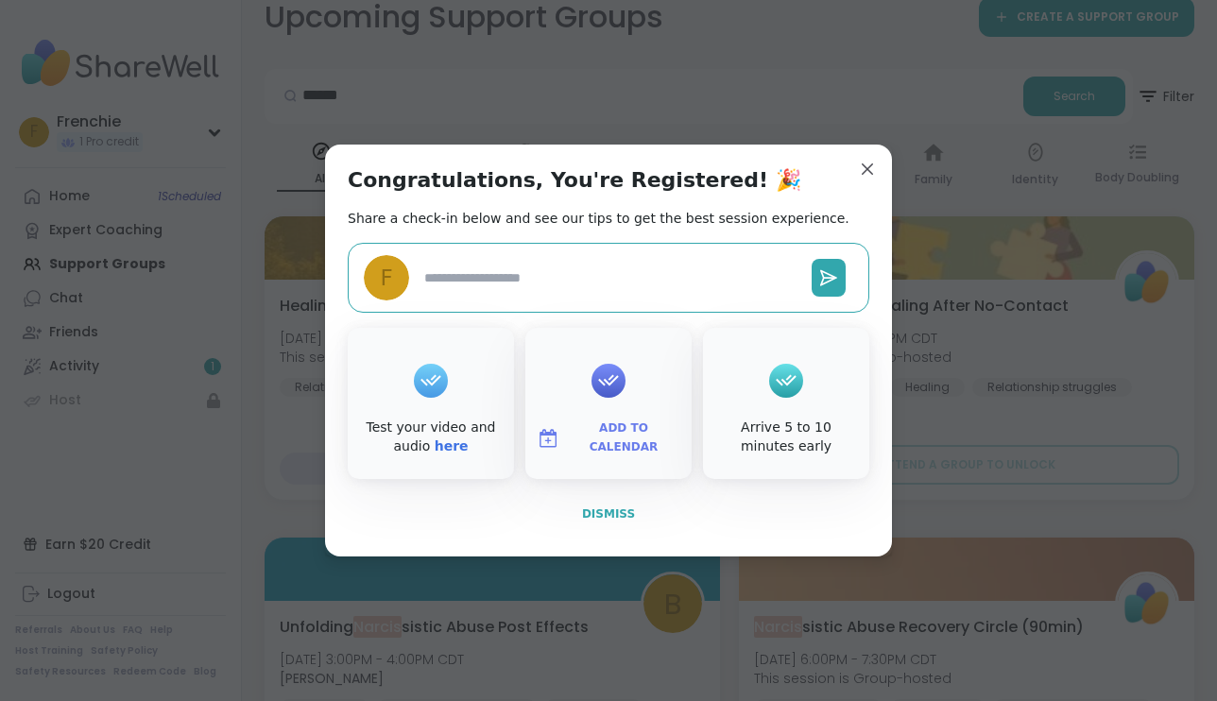
click at [614, 509] on span "Dismiss" at bounding box center [608, 514] width 53 height 13
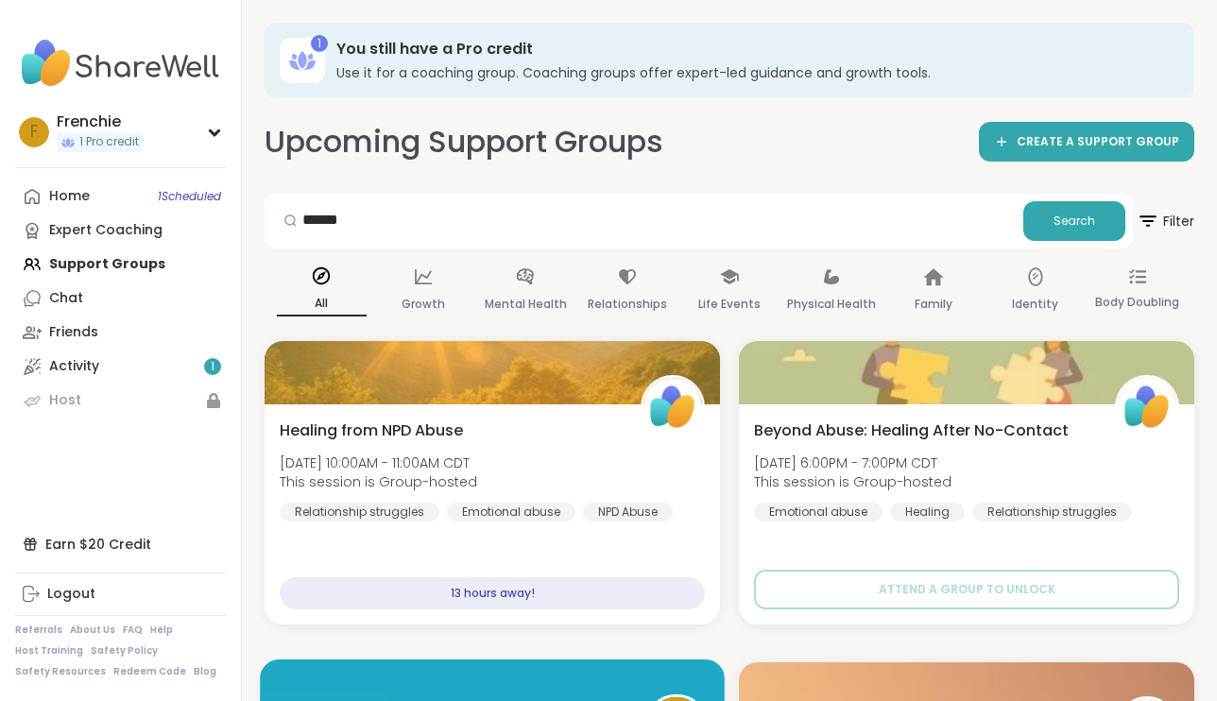
scroll to position [0, 0]
